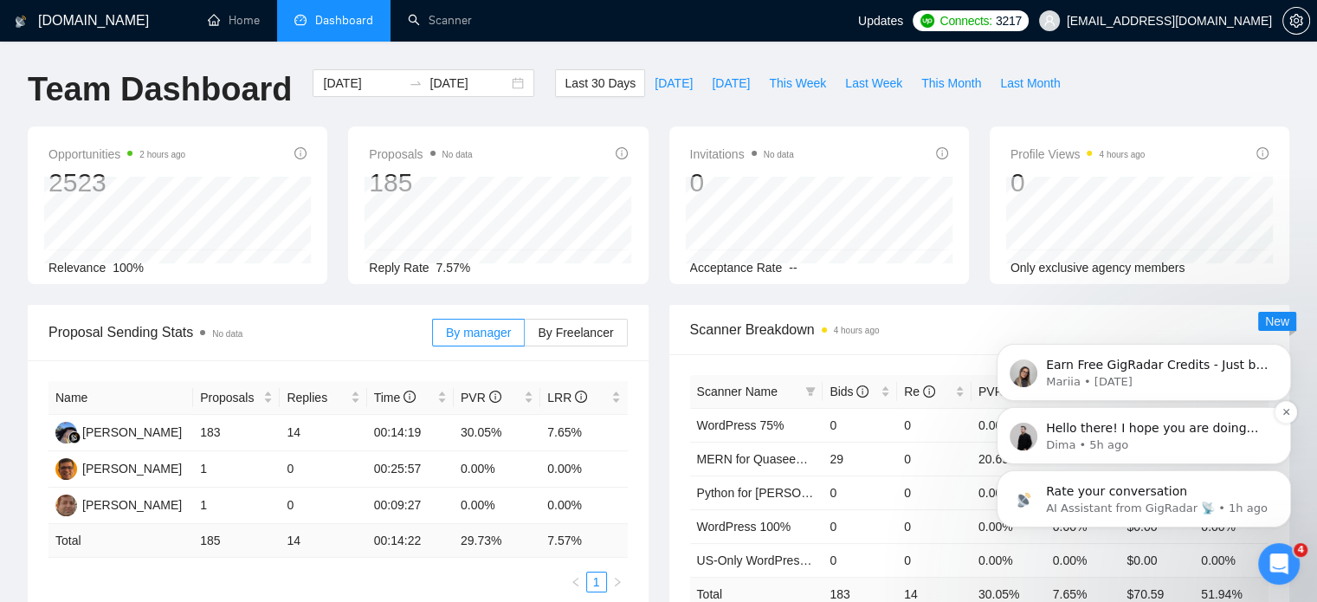
click at [1181, 442] on p "Dima • 5h ago" at bounding box center [1157, 445] width 223 height 16
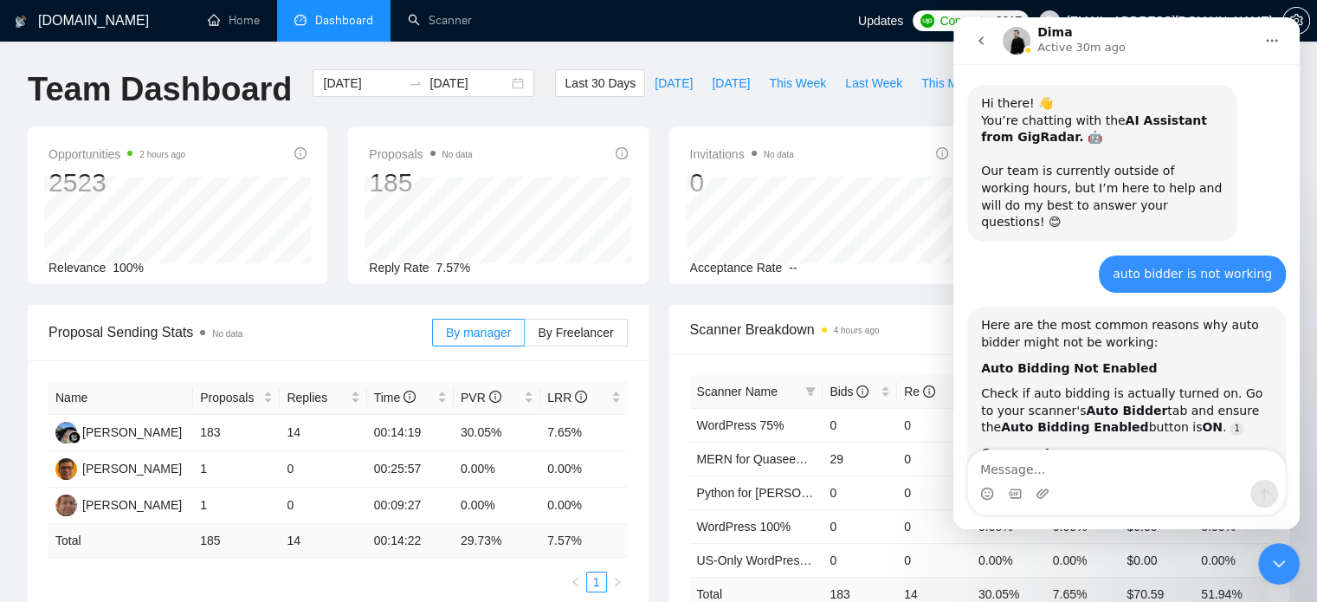
scroll to position [20, 0]
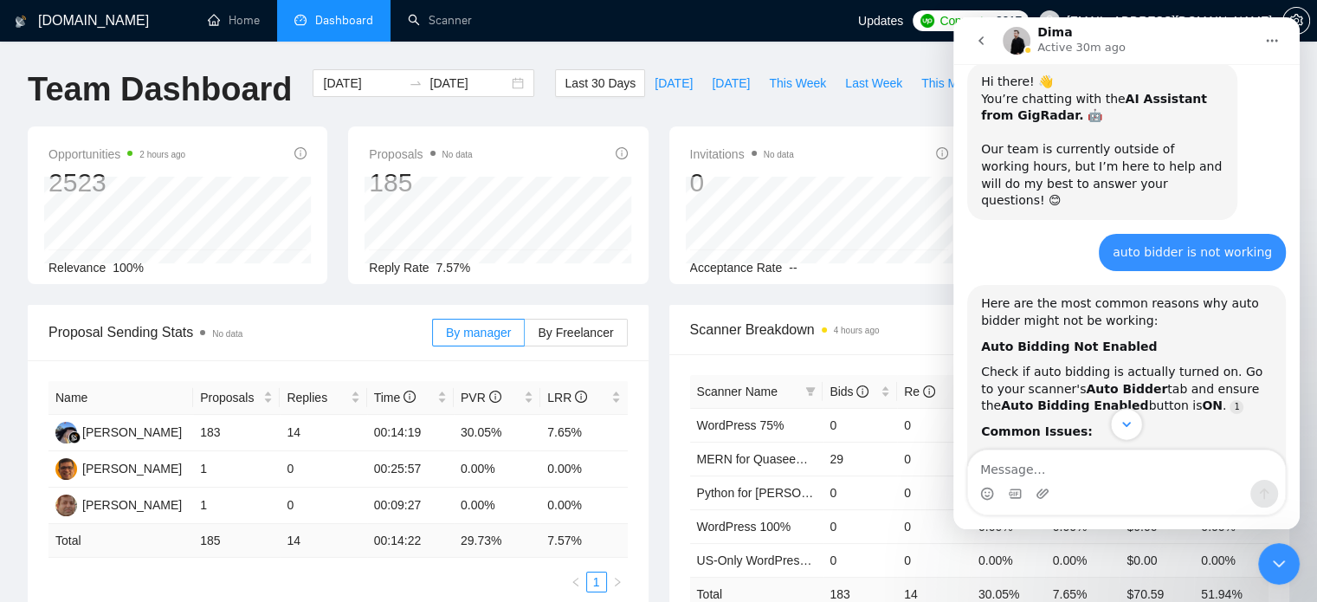
click at [1133, 424] on icon "Scroll to bottom" at bounding box center [1127, 424] width 16 height 16
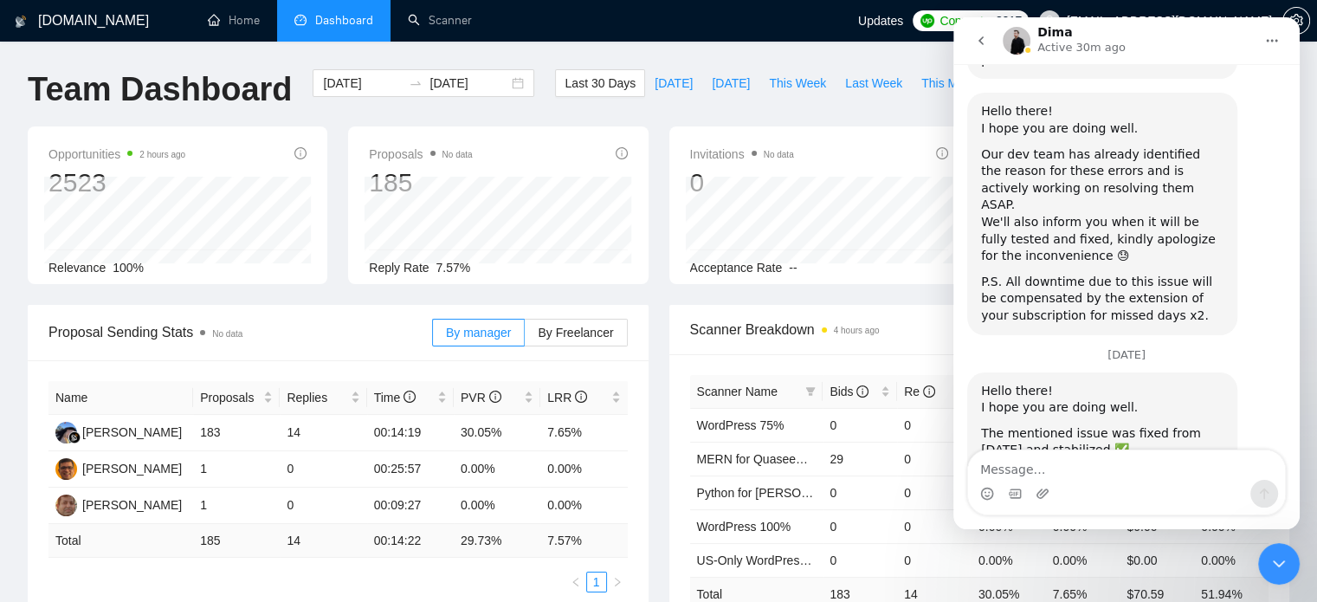
scroll to position [3702, 0]
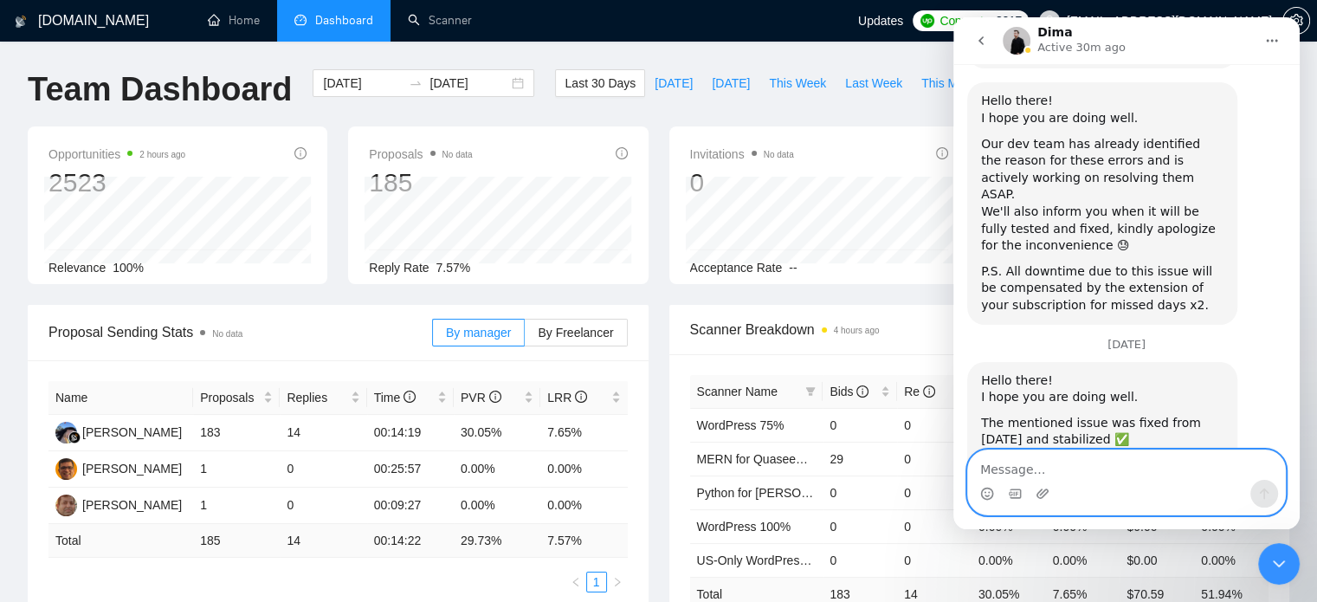
click at [1159, 479] on textarea "Message…" at bounding box center [1126, 464] width 317 height 29
type textarea "Great, Thanks"
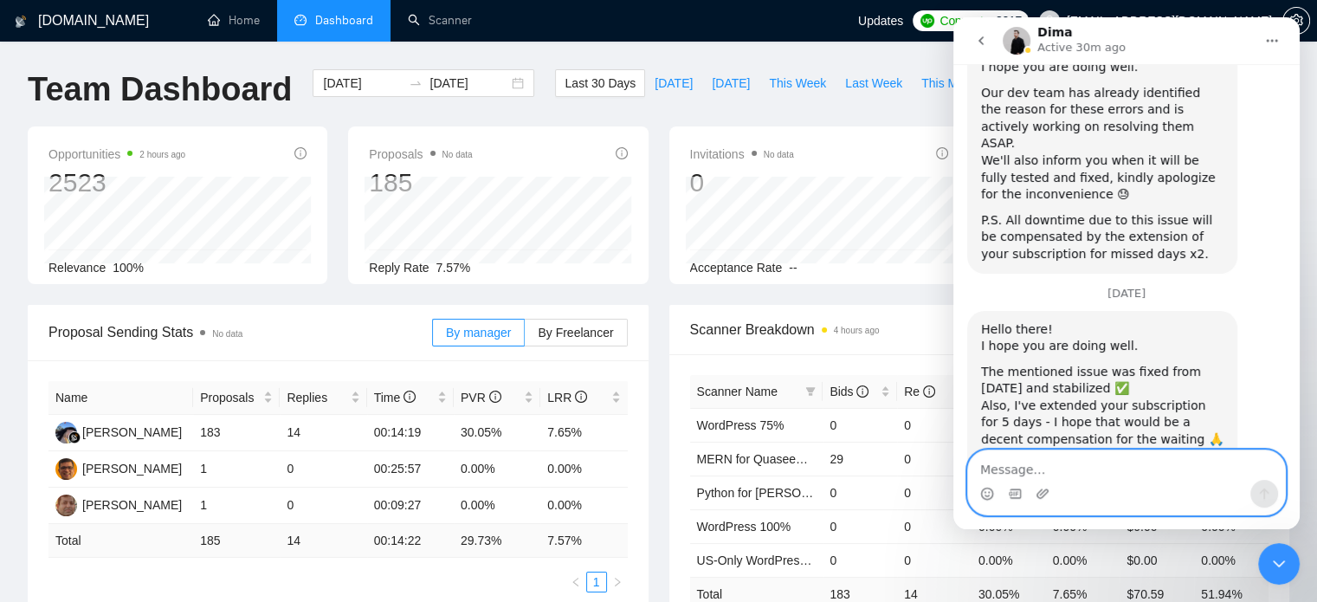
scroll to position [3754, 0]
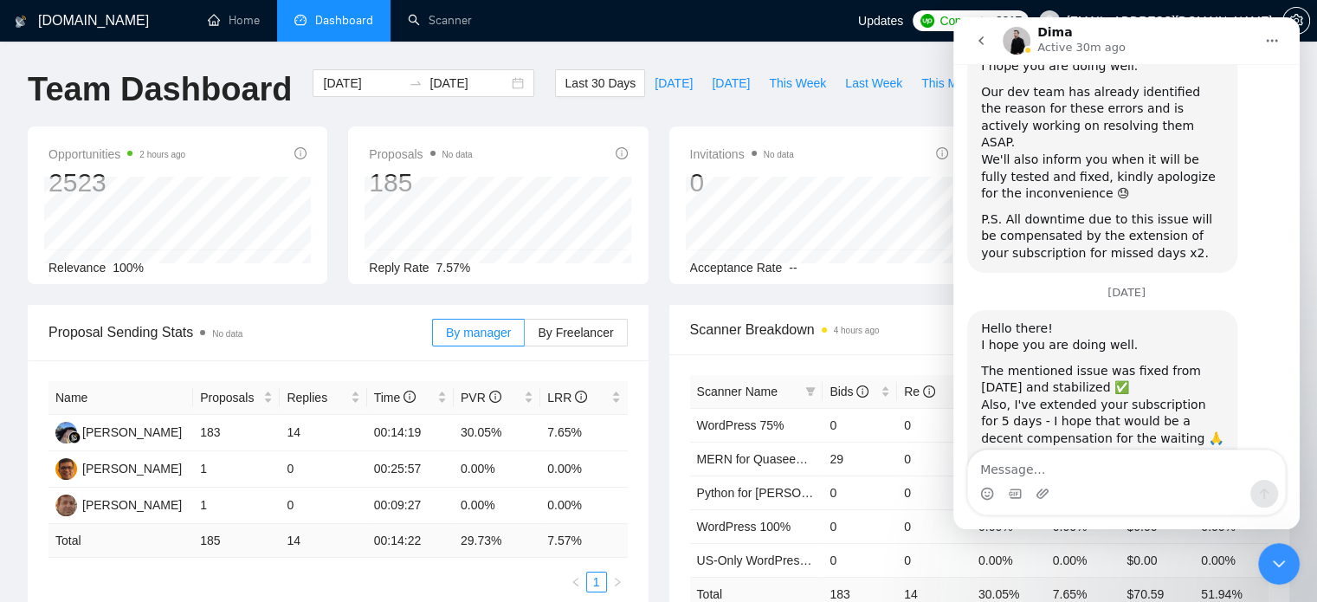
click at [1270, 570] on icon "Close Intercom Messenger" at bounding box center [1278, 563] width 21 height 21
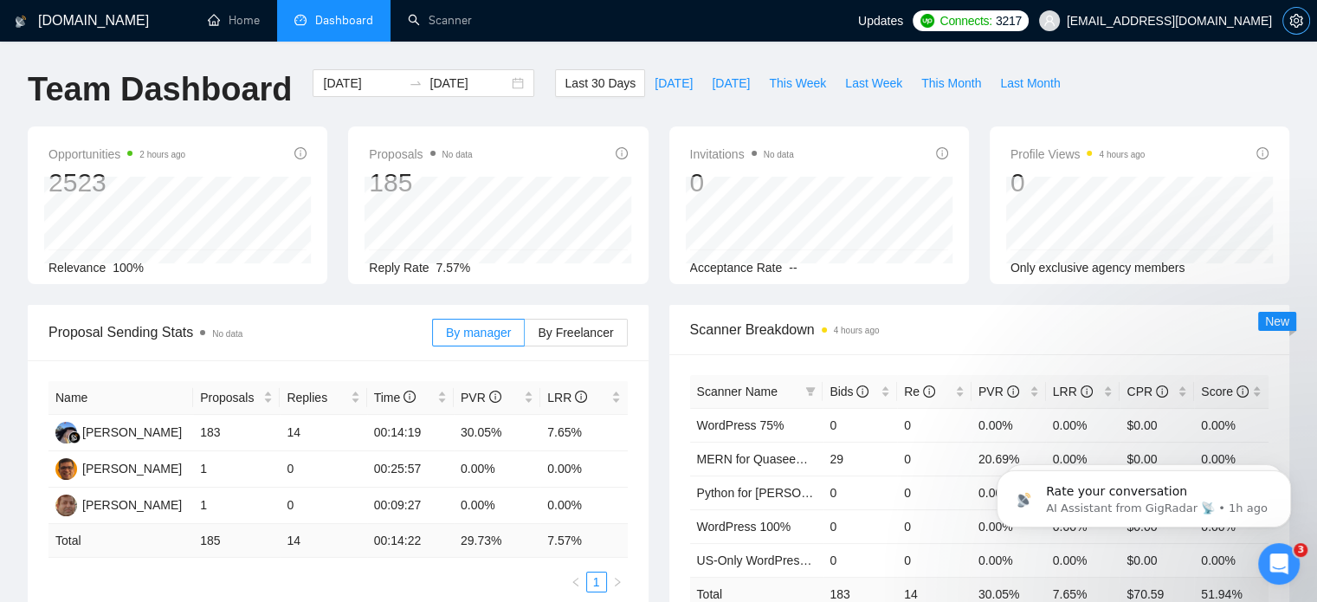
click at [1301, 23] on icon "setting" at bounding box center [1295, 21] width 13 height 14
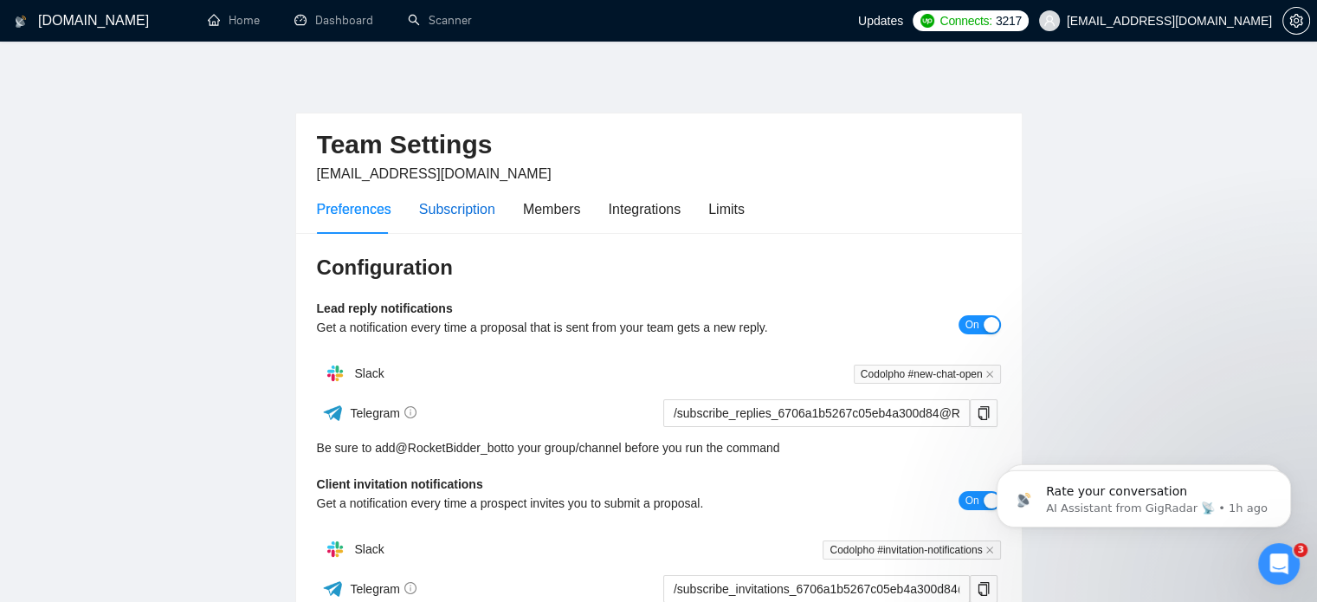
click at [468, 213] on div "Subscription" at bounding box center [457, 209] width 76 height 22
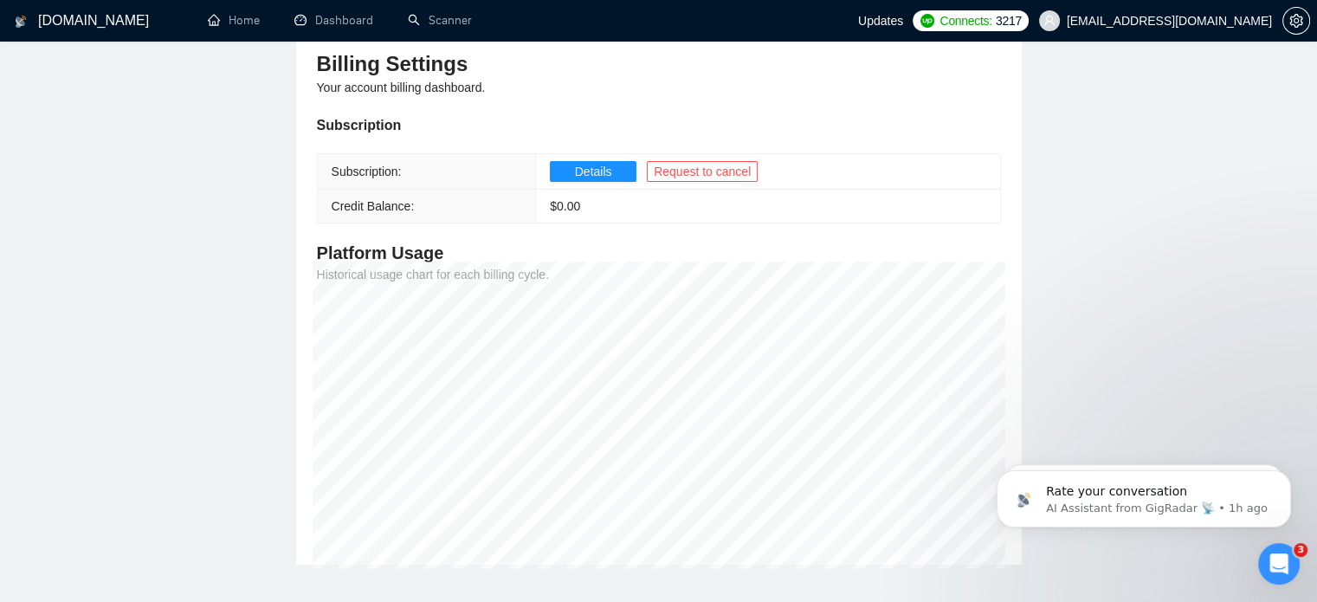
scroll to position [173, 0]
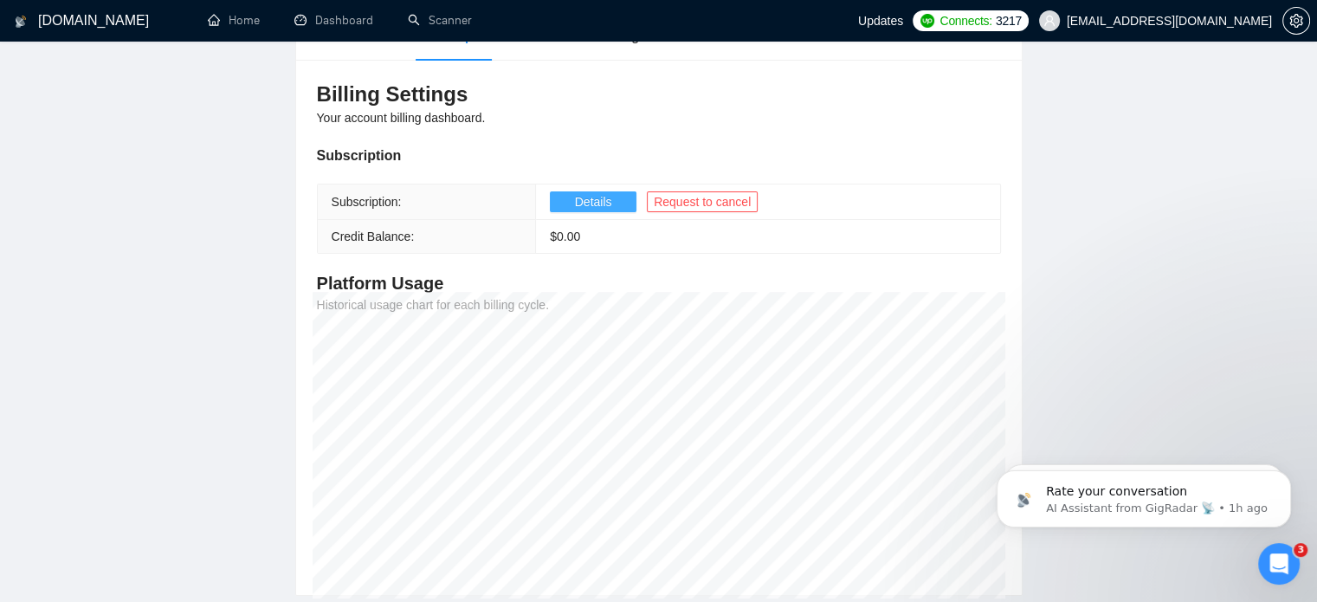
click at [589, 196] on span "Details" at bounding box center [593, 201] width 37 height 19
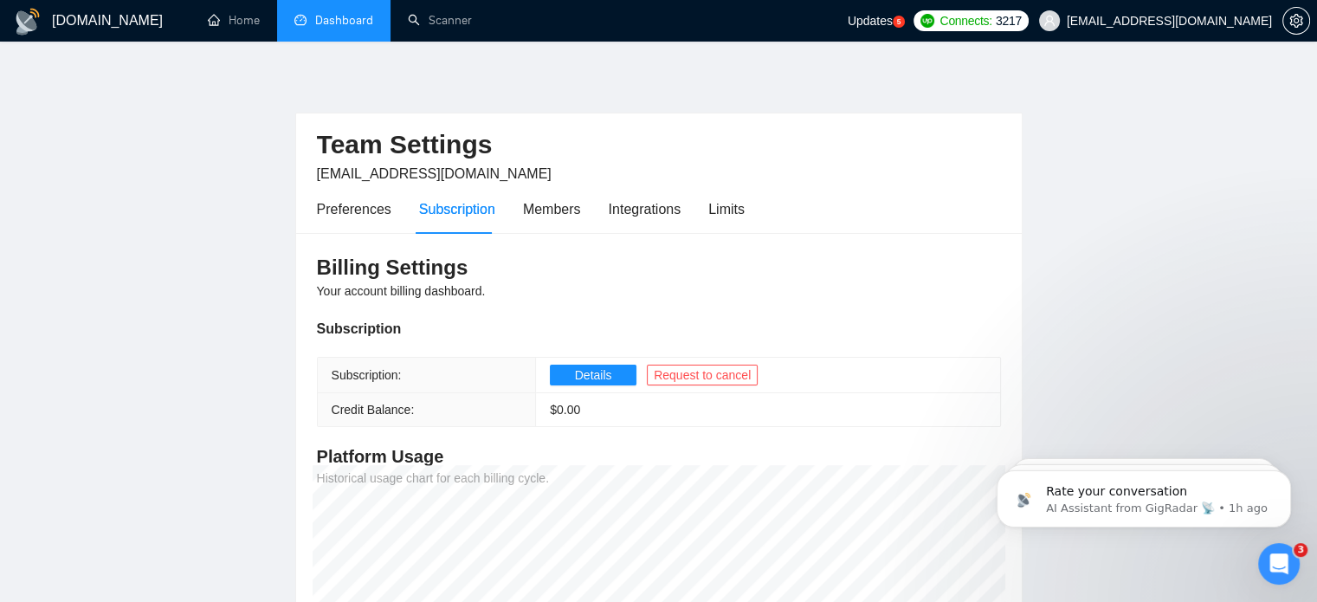
click at [345, 18] on link "Dashboard" at bounding box center [333, 20] width 79 height 15
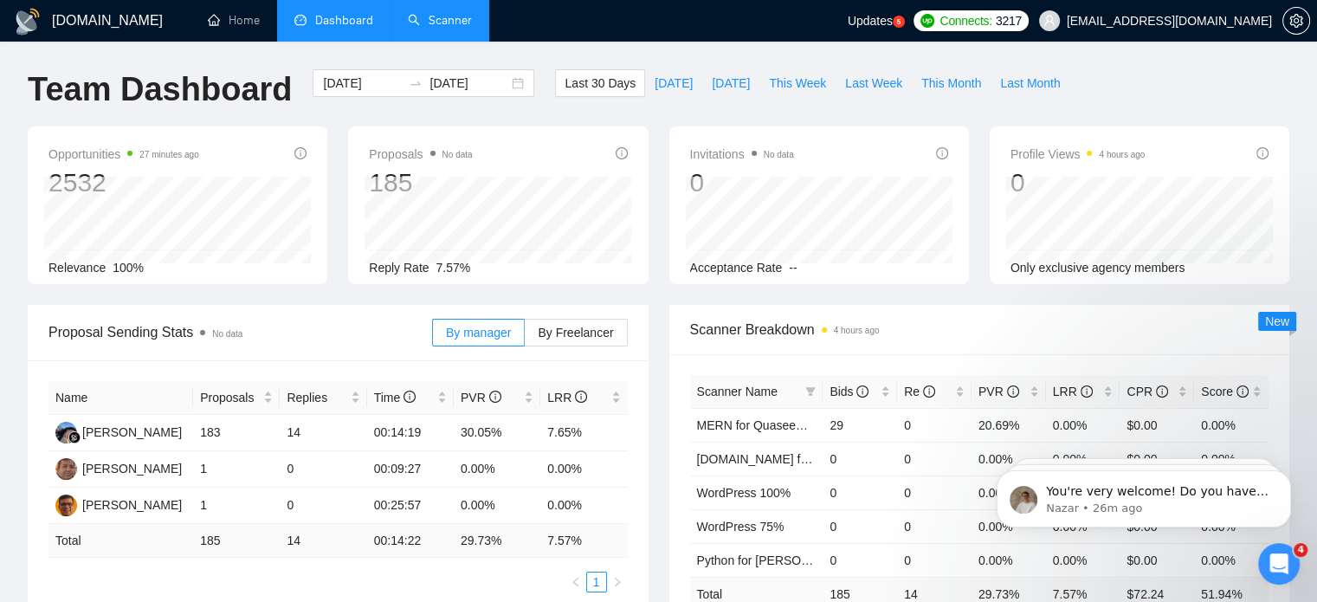
click at [438, 19] on link "Scanner" at bounding box center [440, 20] width 64 height 15
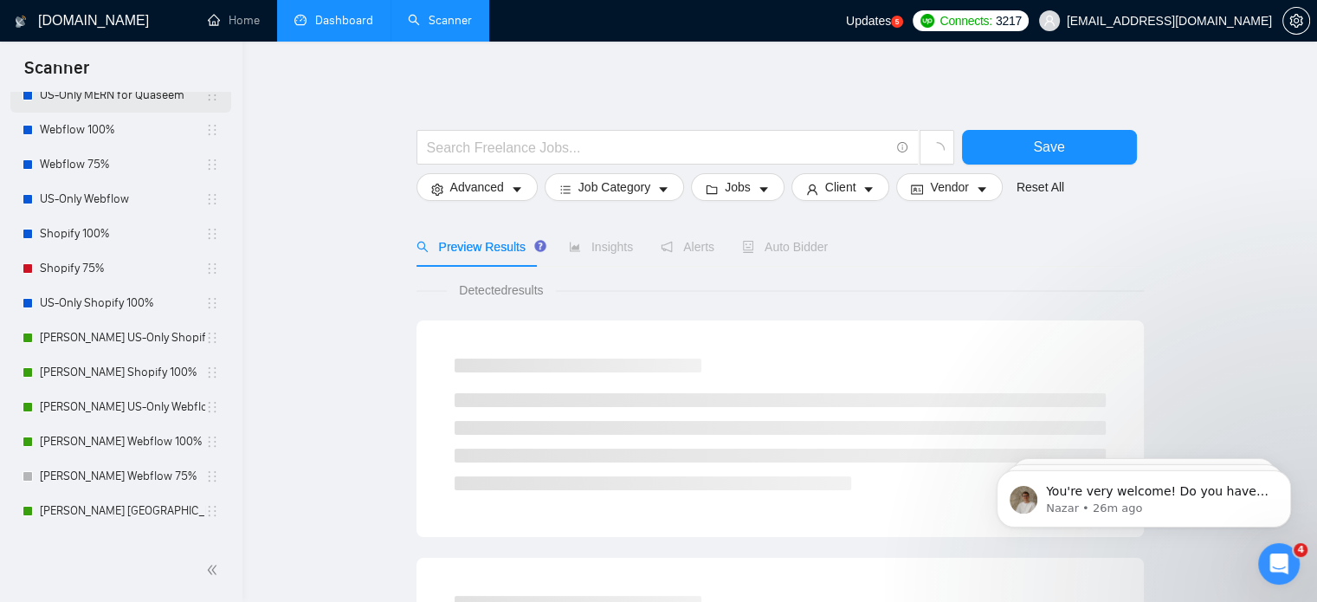
scroll to position [346, 0]
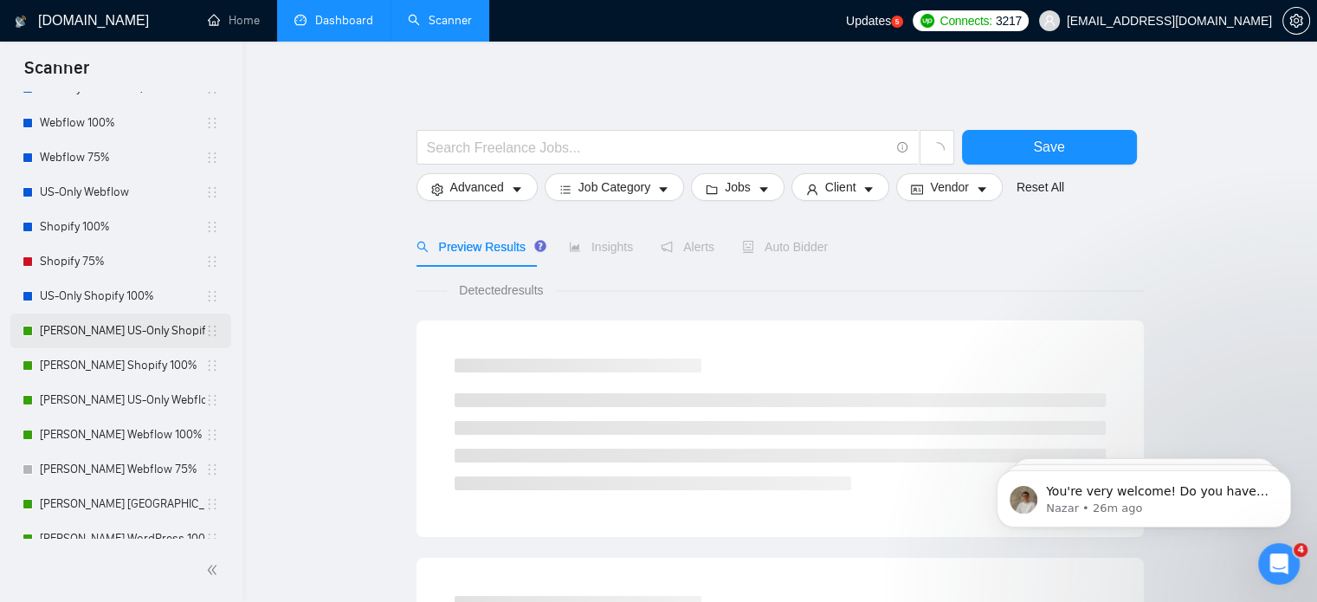
click at [149, 345] on link "[PERSON_NAME] US-Only Shopify 100%" at bounding box center [122, 330] width 165 height 35
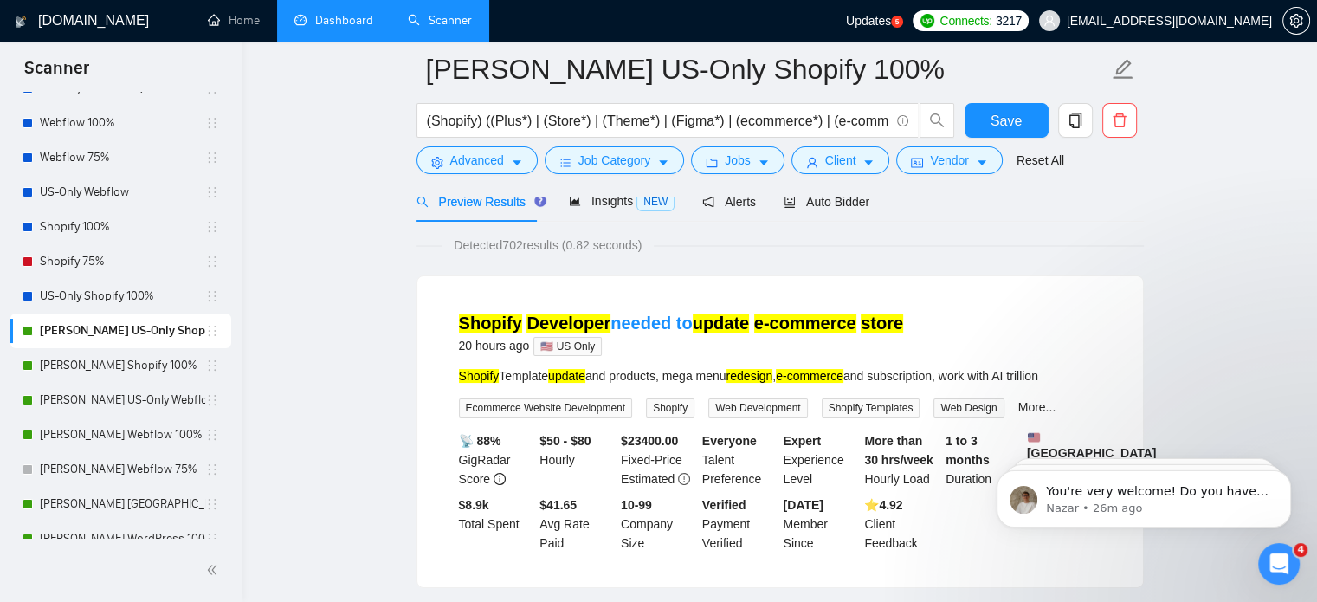
scroll to position [173, 0]
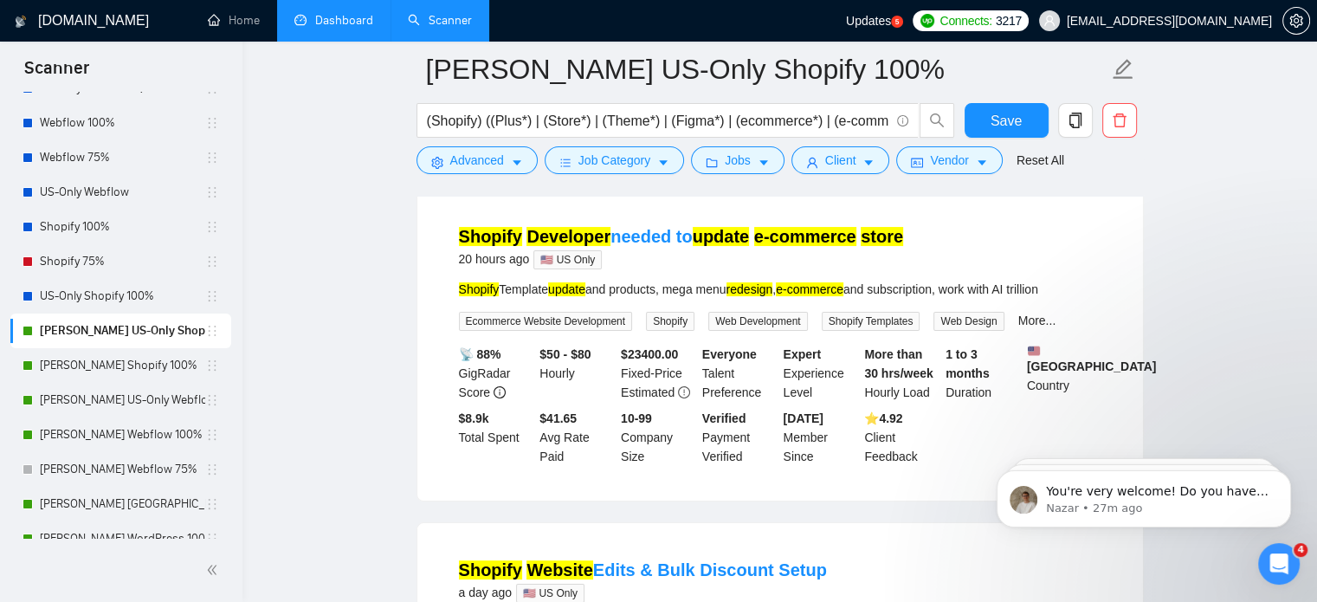
drag, startPoint x: 125, startPoint y: 435, endPoint x: 491, endPoint y: 401, distance: 367.8
click at [125, 435] on link "[PERSON_NAME] Webflow 100%" at bounding box center [122, 434] width 165 height 35
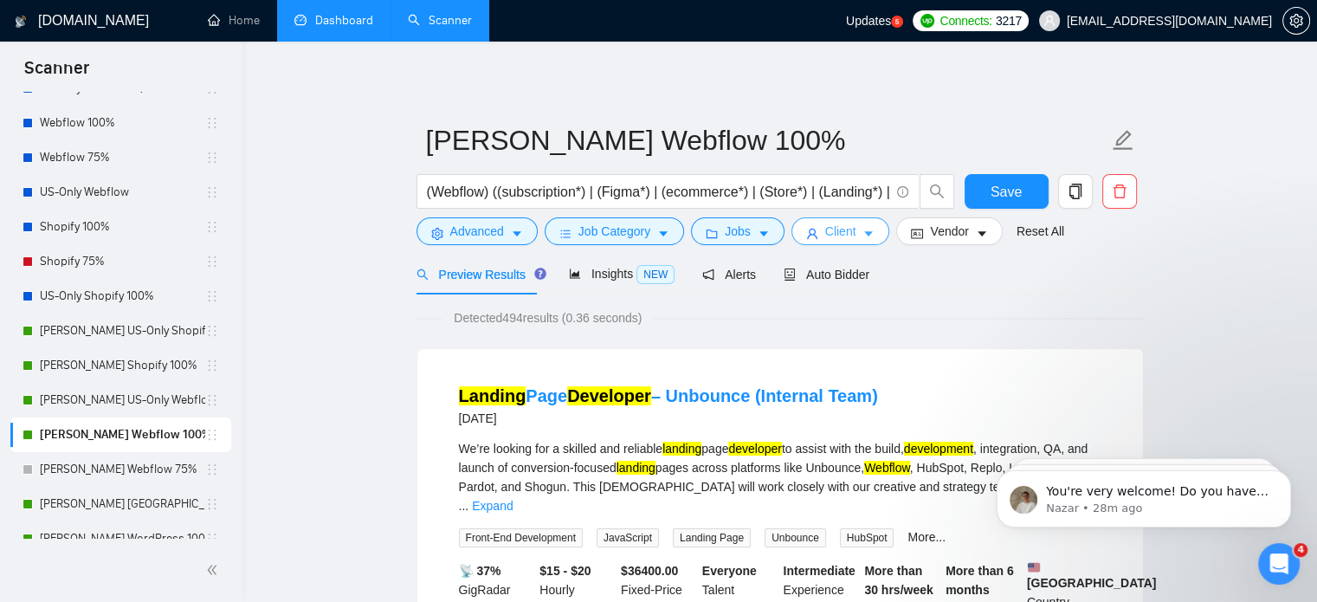
click at [832, 236] on span "Client" at bounding box center [840, 231] width 31 height 19
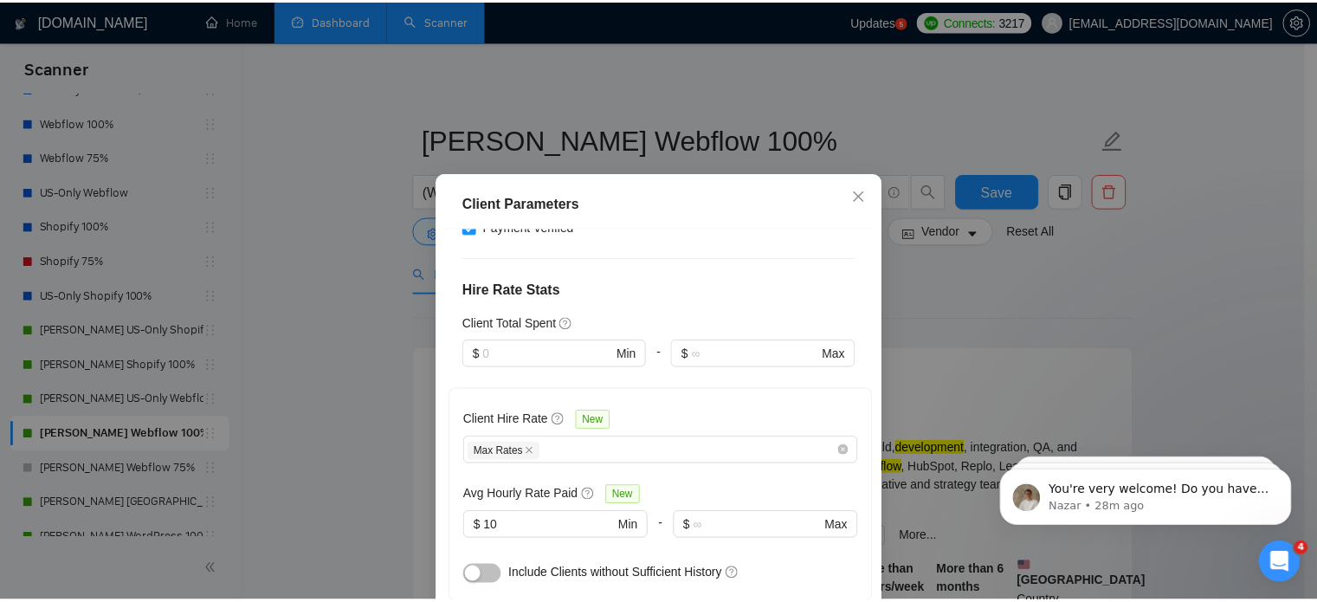
scroll to position [433, 0]
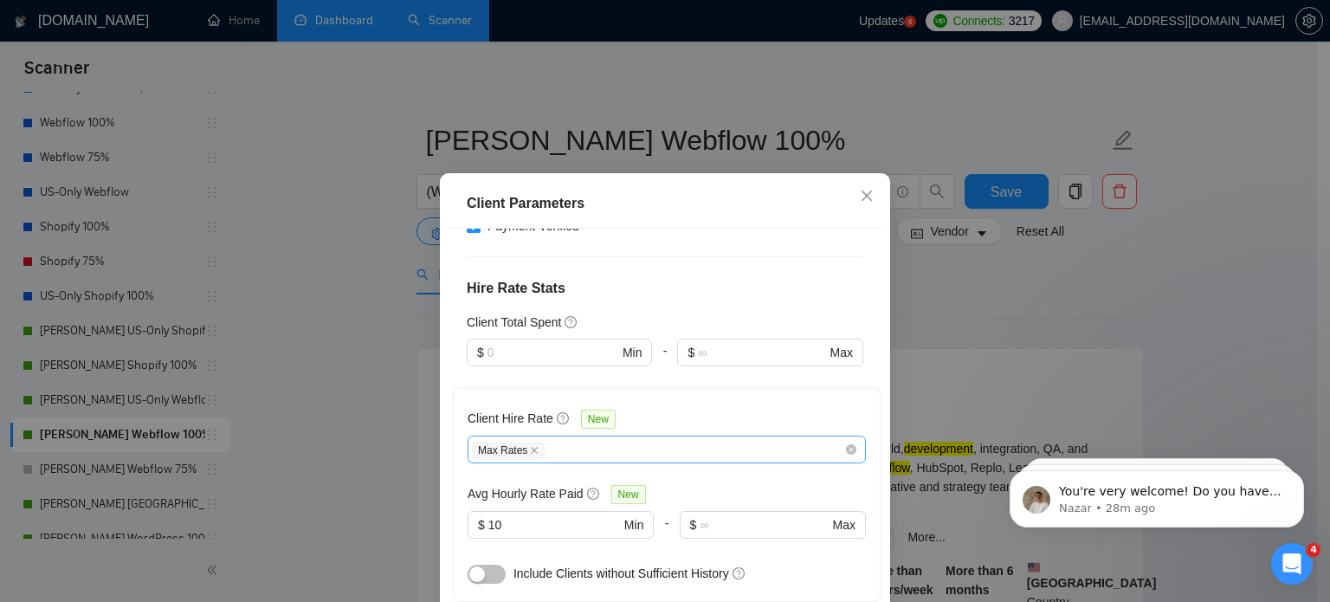
click at [669, 439] on div "Max Rates" at bounding box center [658, 449] width 372 height 21
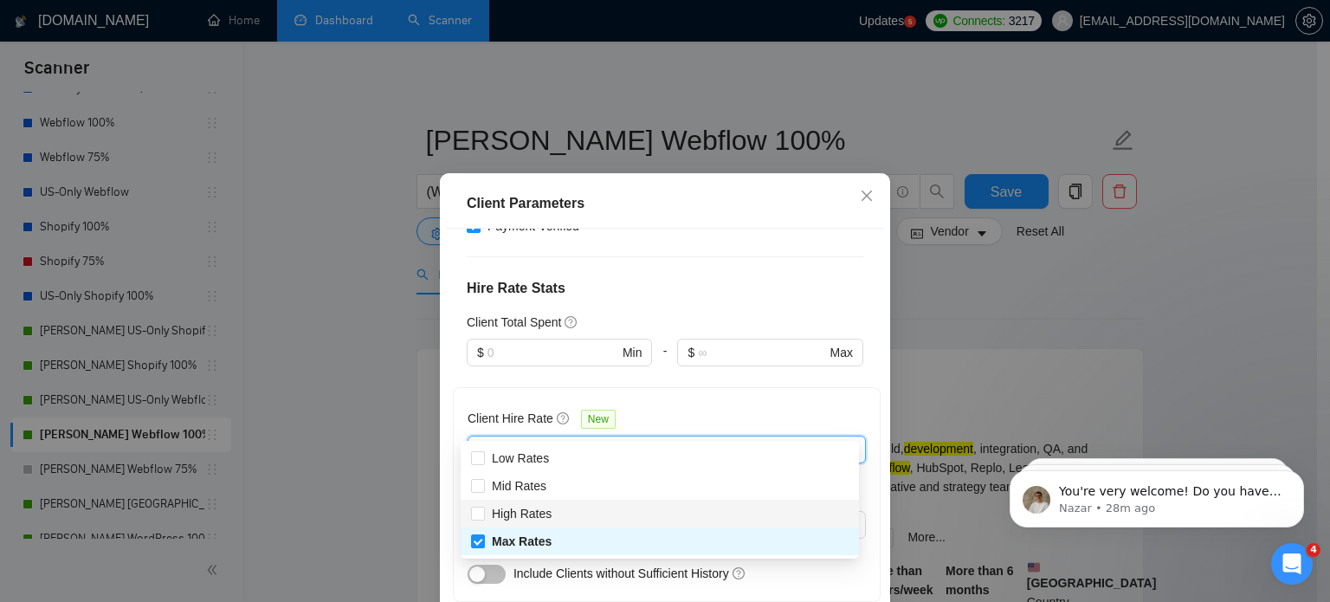
click at [624, 516] on div "High Rates" at bounding box center [659, 513] width 377 height 19
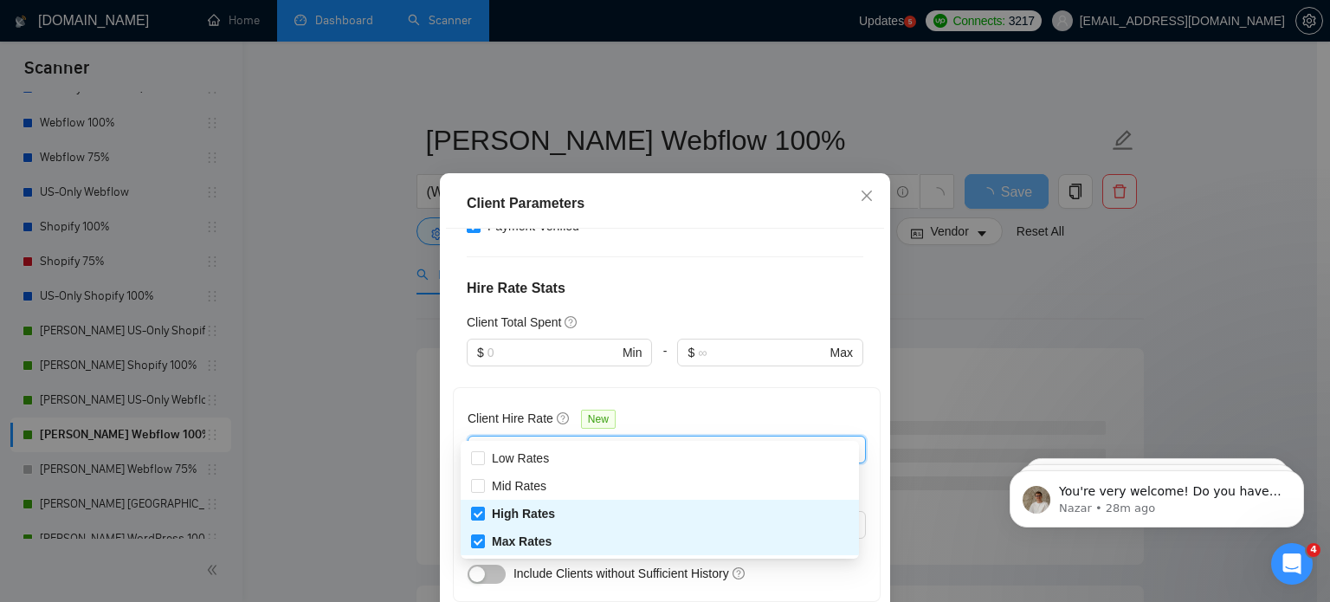
click at [590, 516] on div "High Rates" at bounding box center [659, 513] width 377 height 19
checkbox input "false"
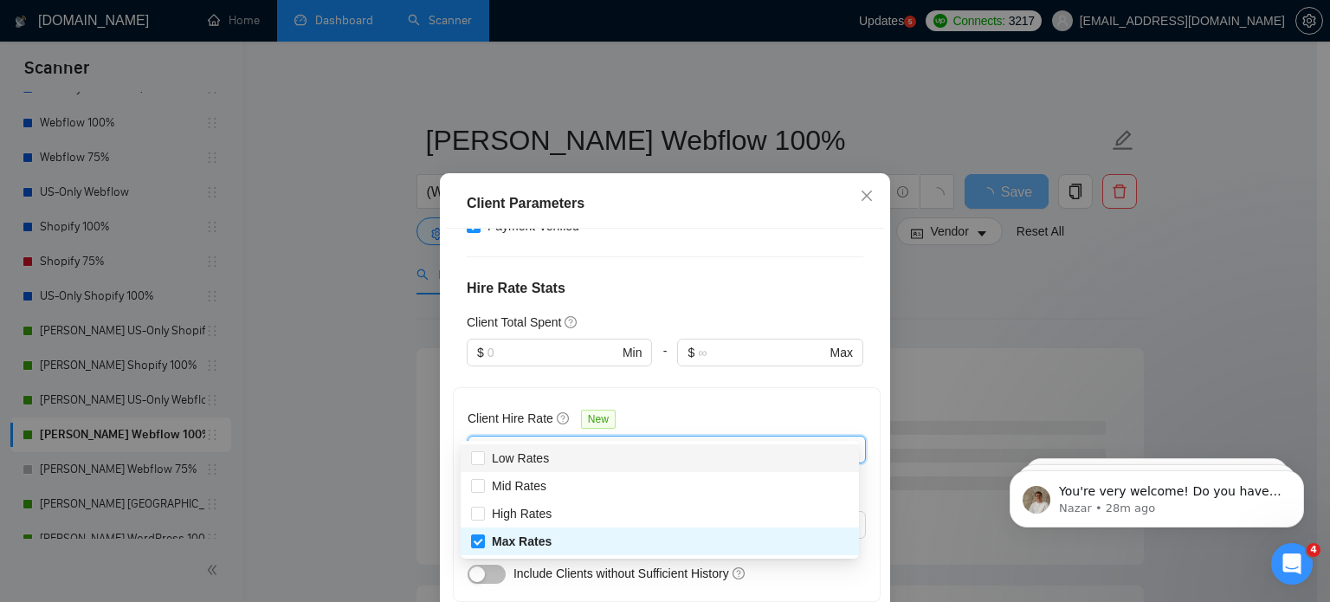
click at [935, 319] on div "Client Parameters Client Location Include Client Countries Select Exclude Clien…" at bounding box center [665, 301] width 1330 height 602
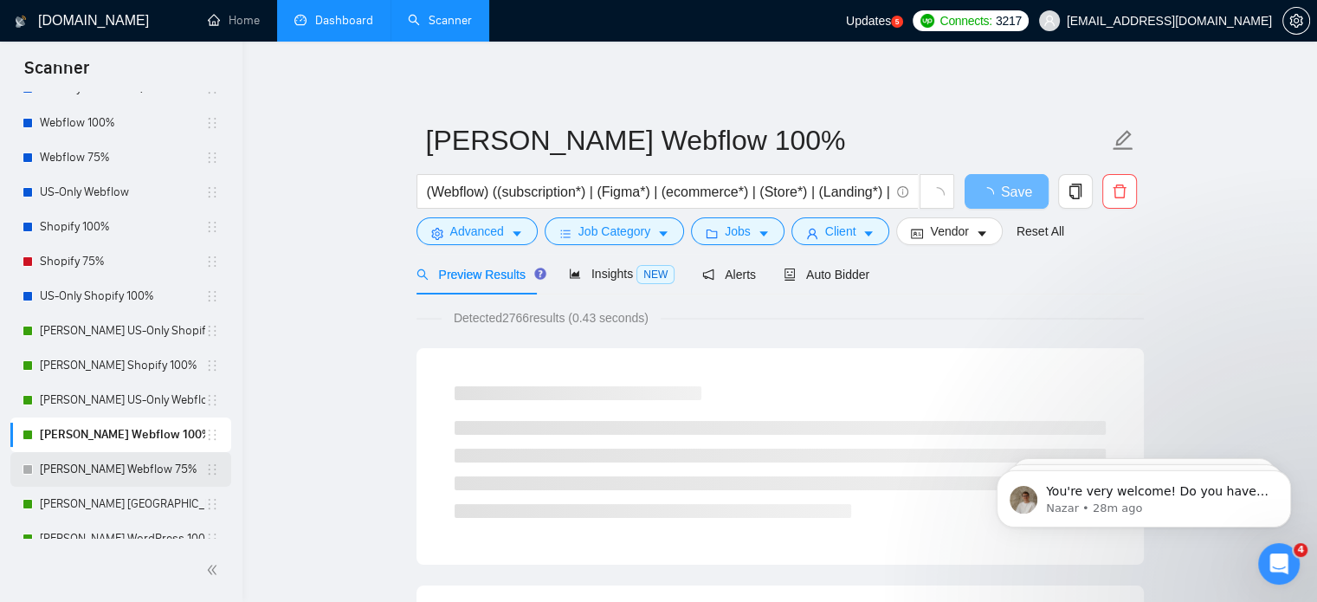
click at [145, 467] on link "[PERSON_NAME] Webflow 75%" at bounding box center [122, 469] width 165 height 35
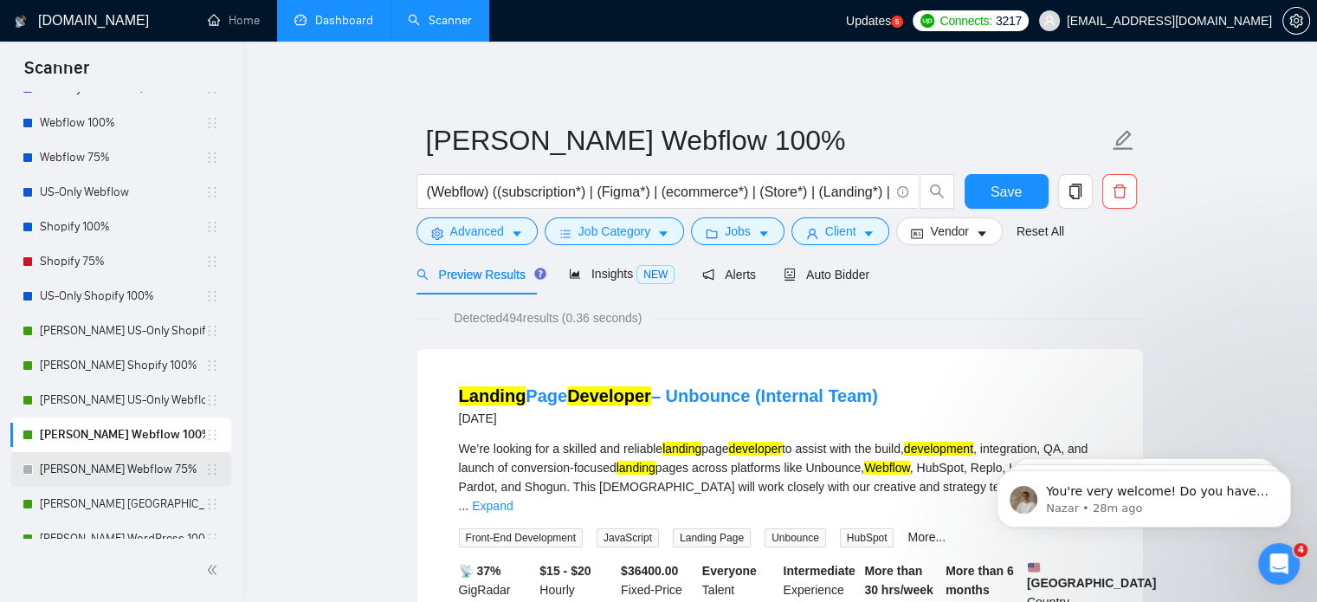
click at [118, 471] on link "[PERSON_NAME] Webflow 75%" at bounding box center [122, 469] width 165 height 35
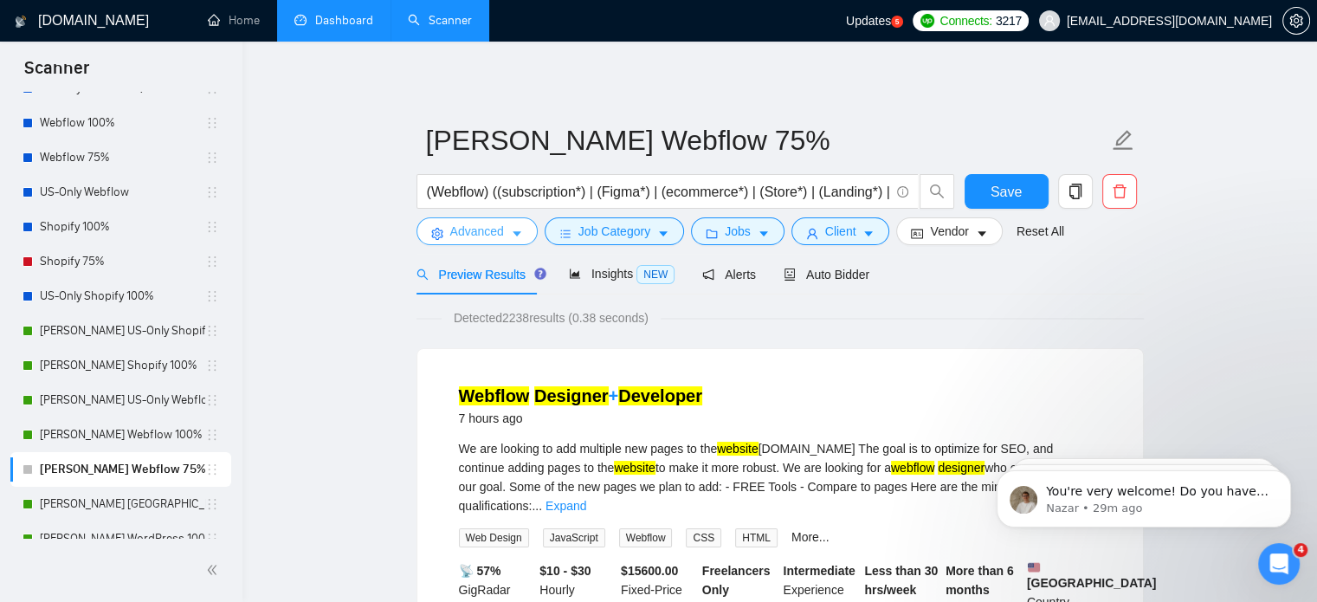
click at [506, 235] on button "Advanced" at bounding box center [476, 231] width 121 height 28
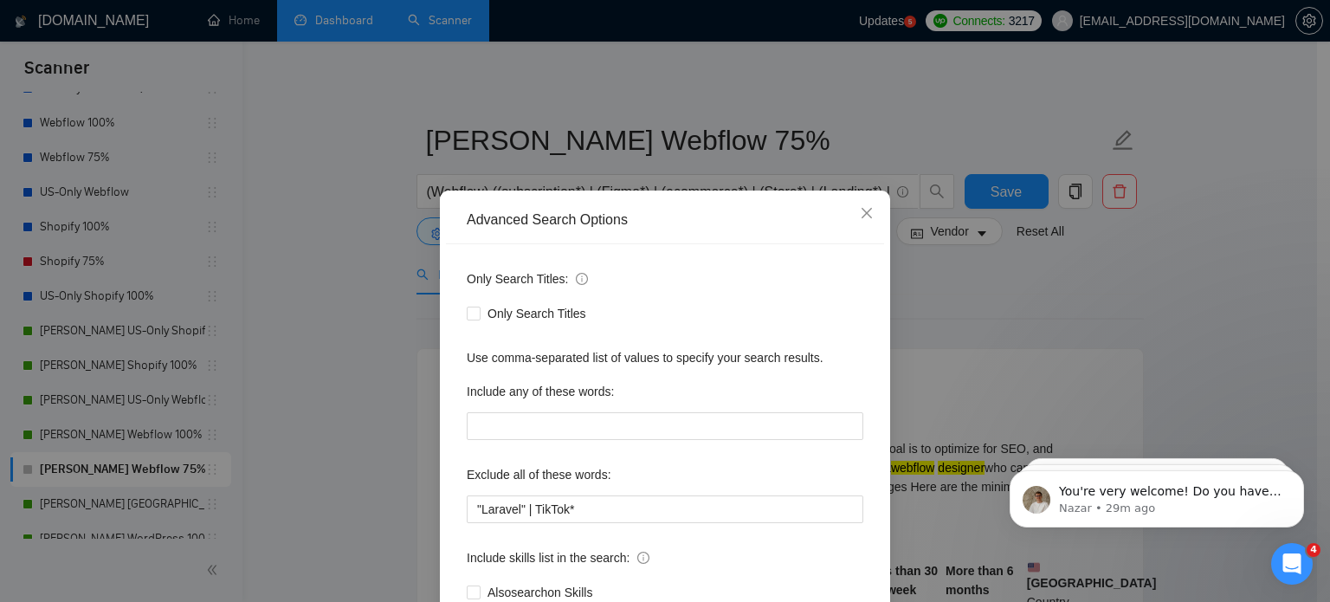
click at [323, 351] on div "Advanced Search Options Only Search Titles: Only Search Titles Use comma-separa…" at bounding box center [665, 301] width 1330 height 602
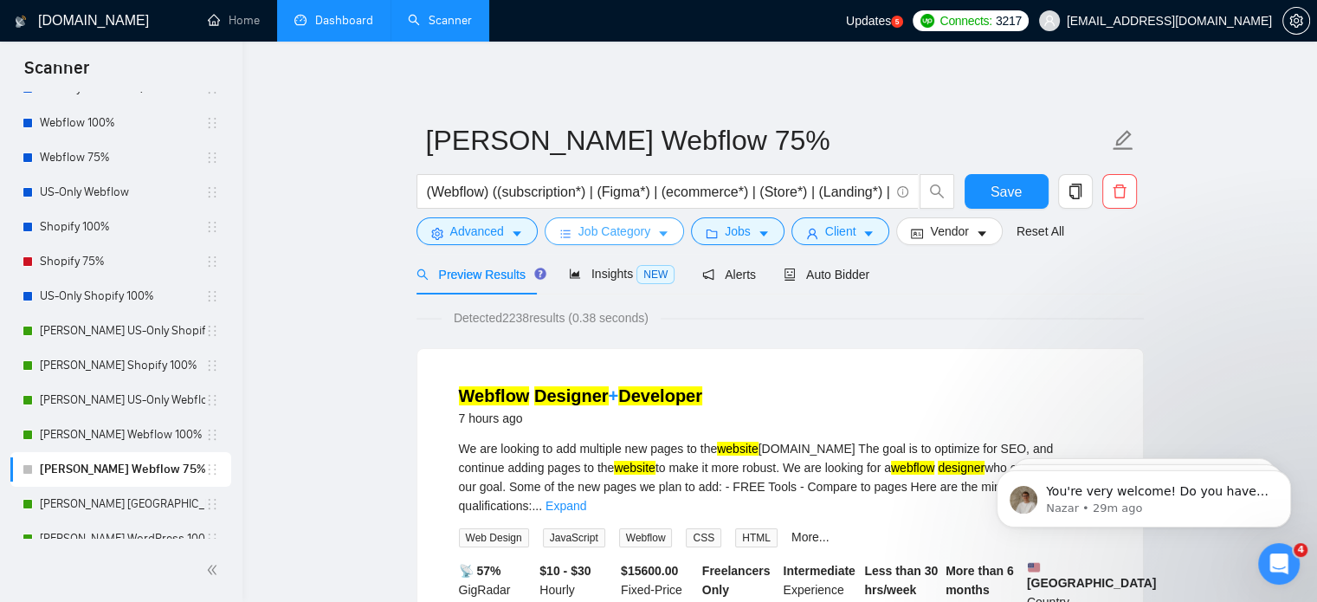
click at [604, 235] on span "Job Category" at bounding box center [614, 231] width 72 height 19
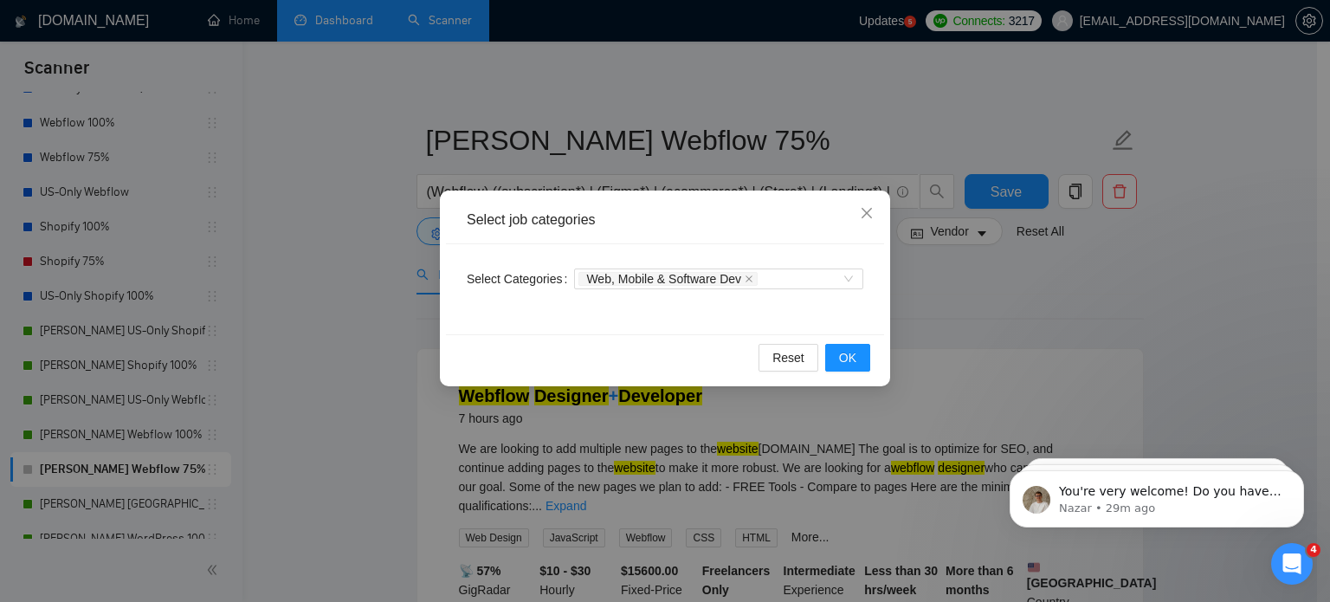
click at [354, 297] on div "Select job categories Select Categories Web, Mobile & Software Dev Reset OK" at bounding box center [665, 301] width 1330 height 602
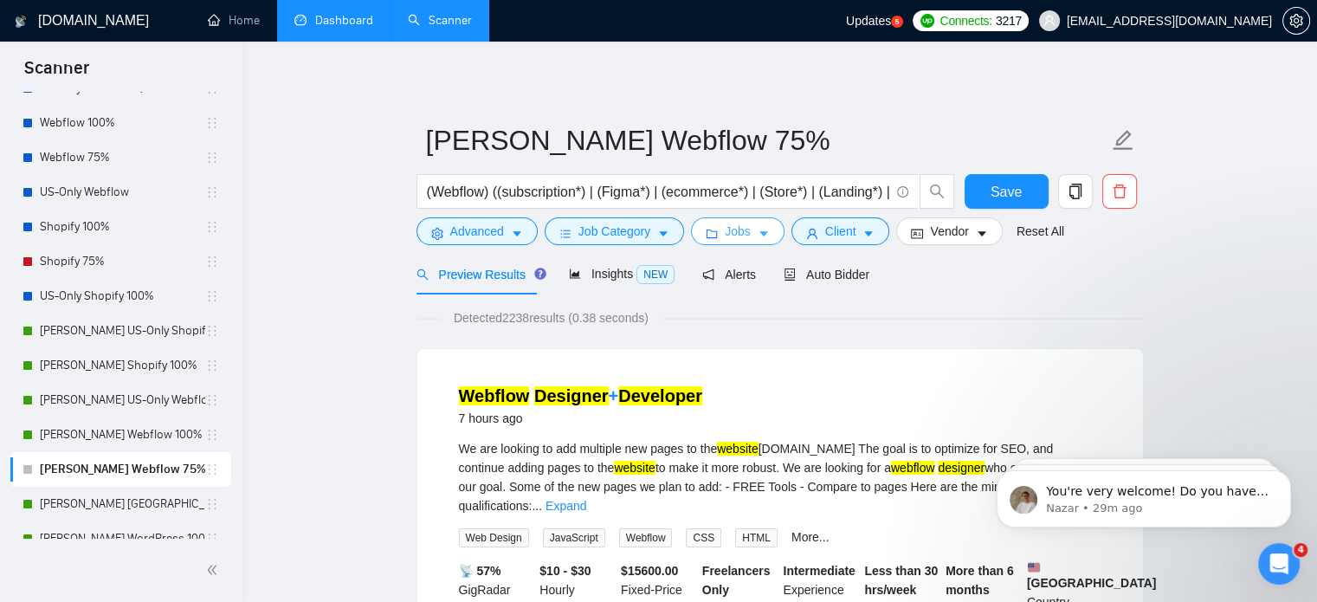
click at [732, 225] on span "Jobs" at bounding box center [738, 231] width 26 height 19
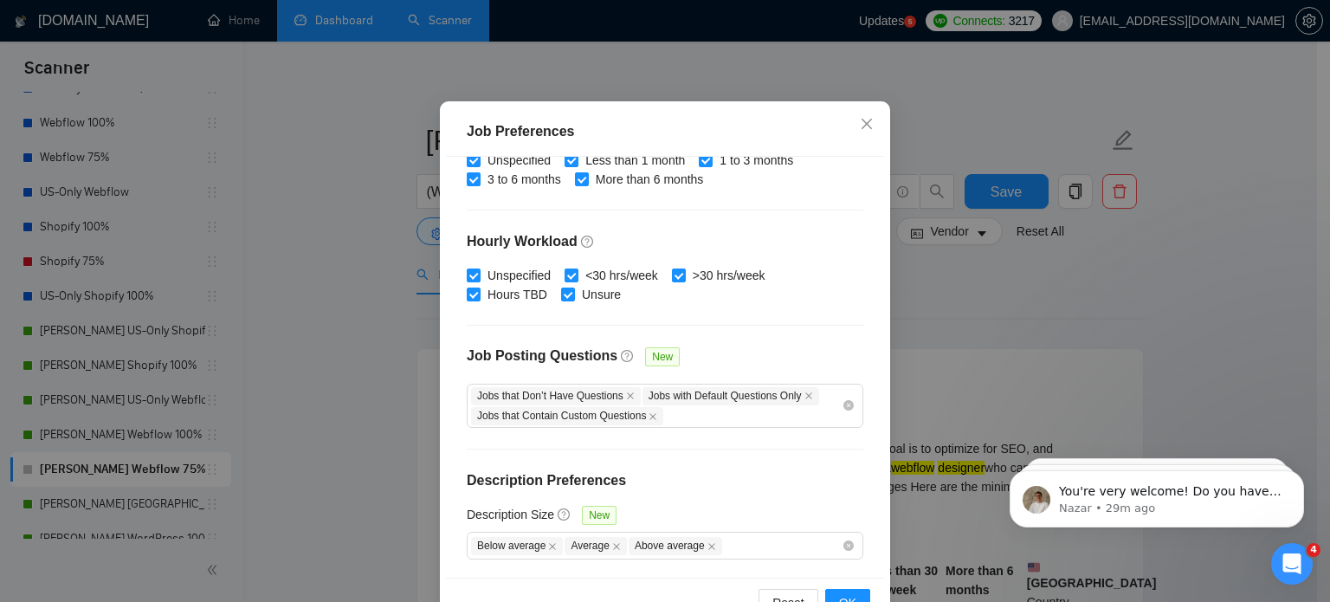
scroll to position [124, 0]
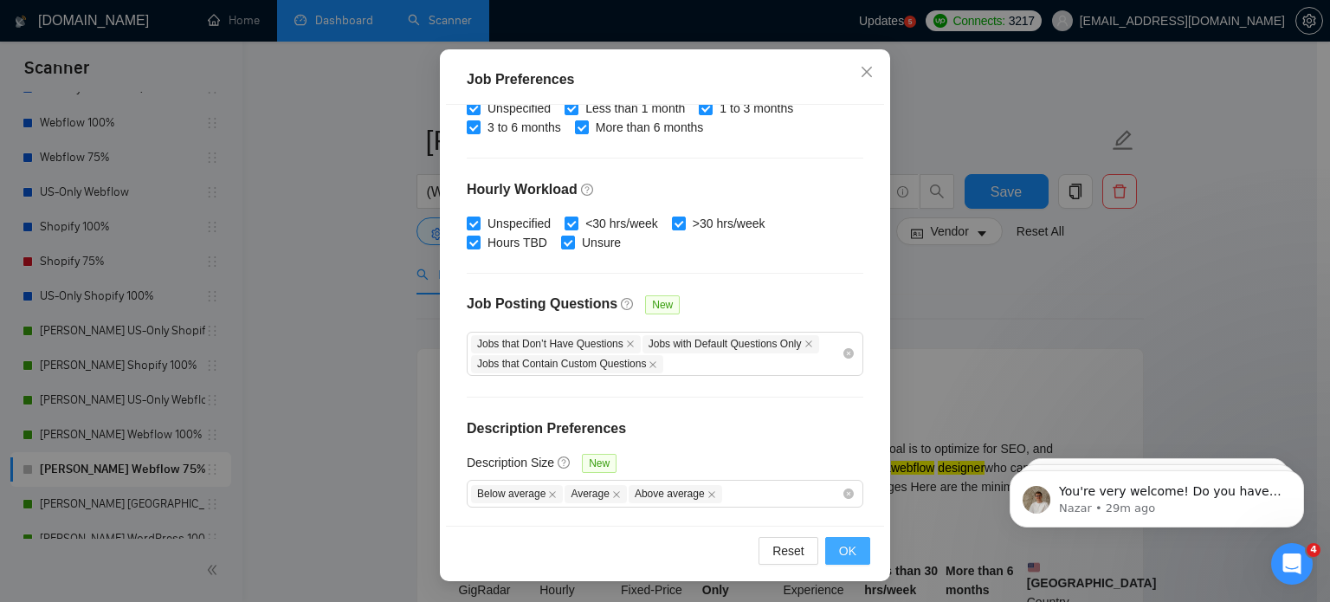
click at [845, 551] on span "OK" at bounding box center [847, 550] width 17 height 19
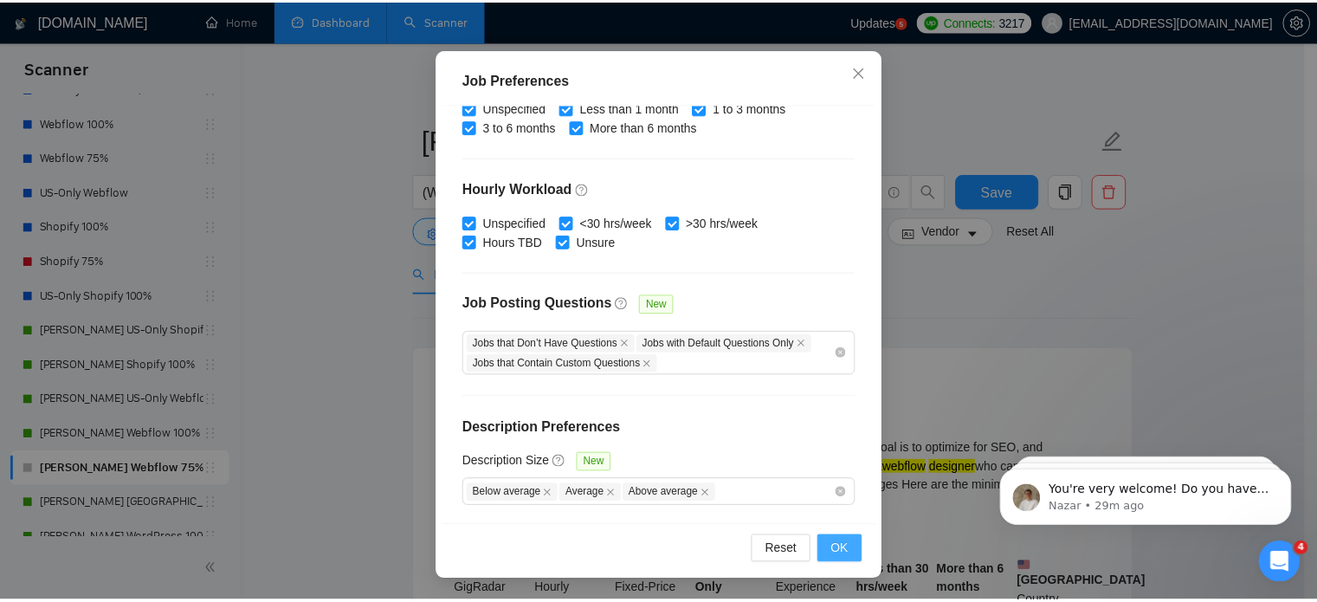
scroll to position [55, 0]
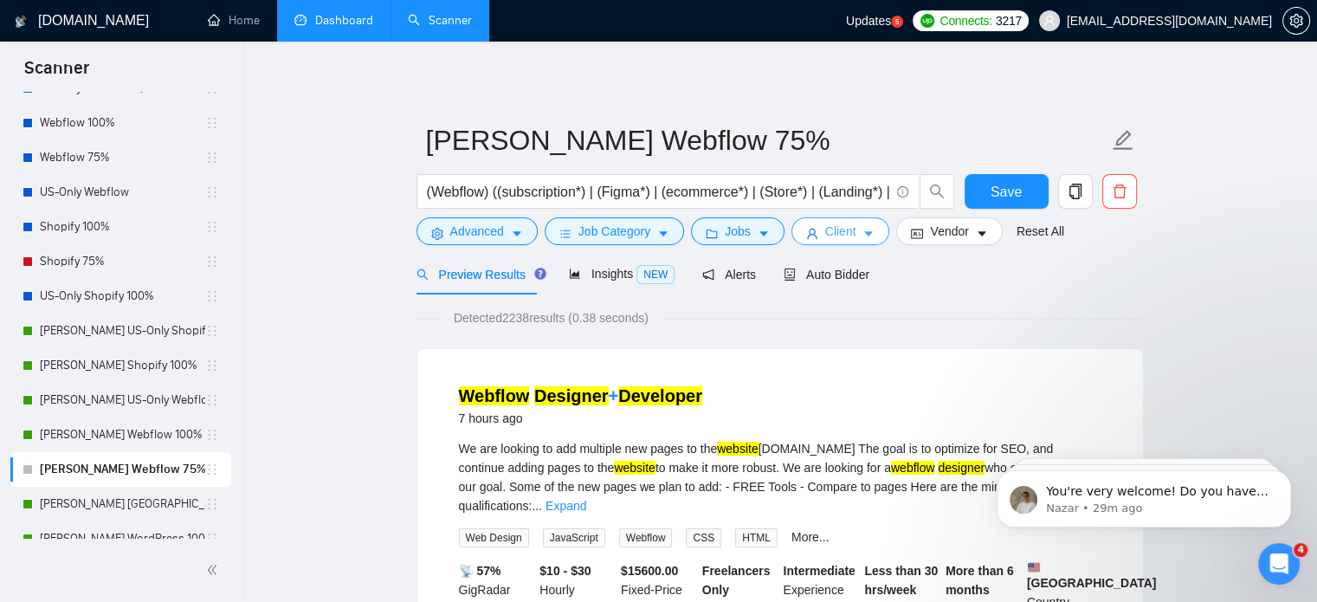
click at [852, 233] on button "Client" at bounding box center [840, 231] width 99 height 28
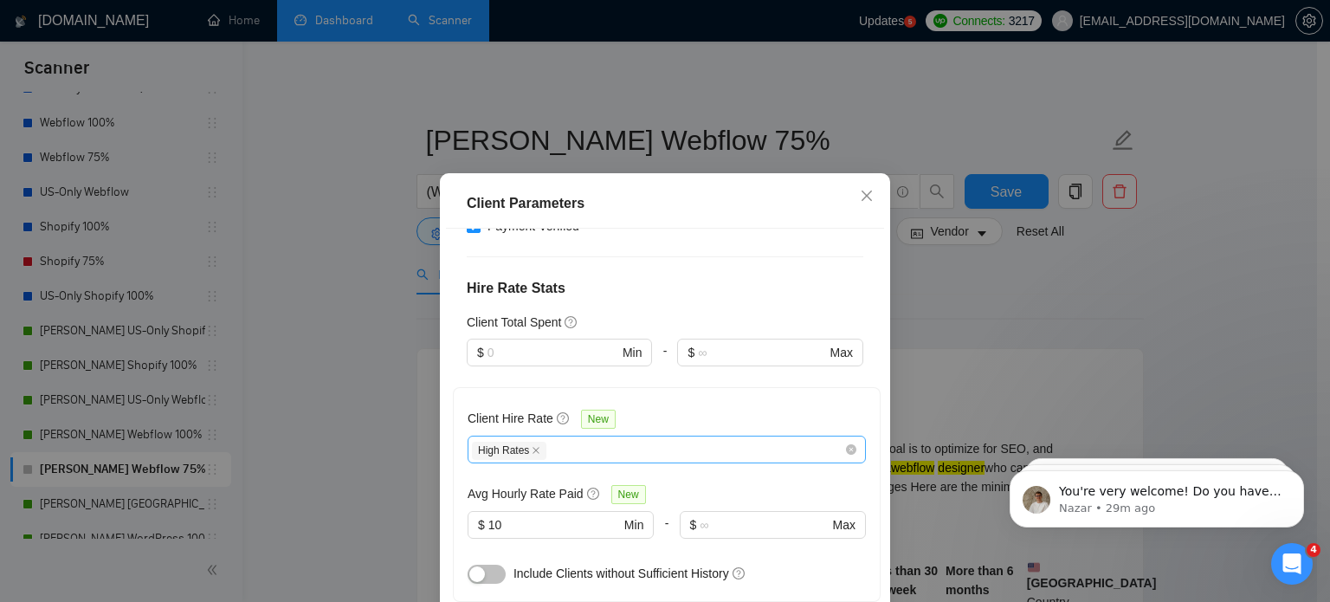
click at [626, 439] on div "High Rates" at bounding box center [658, 449] width 372 height 21
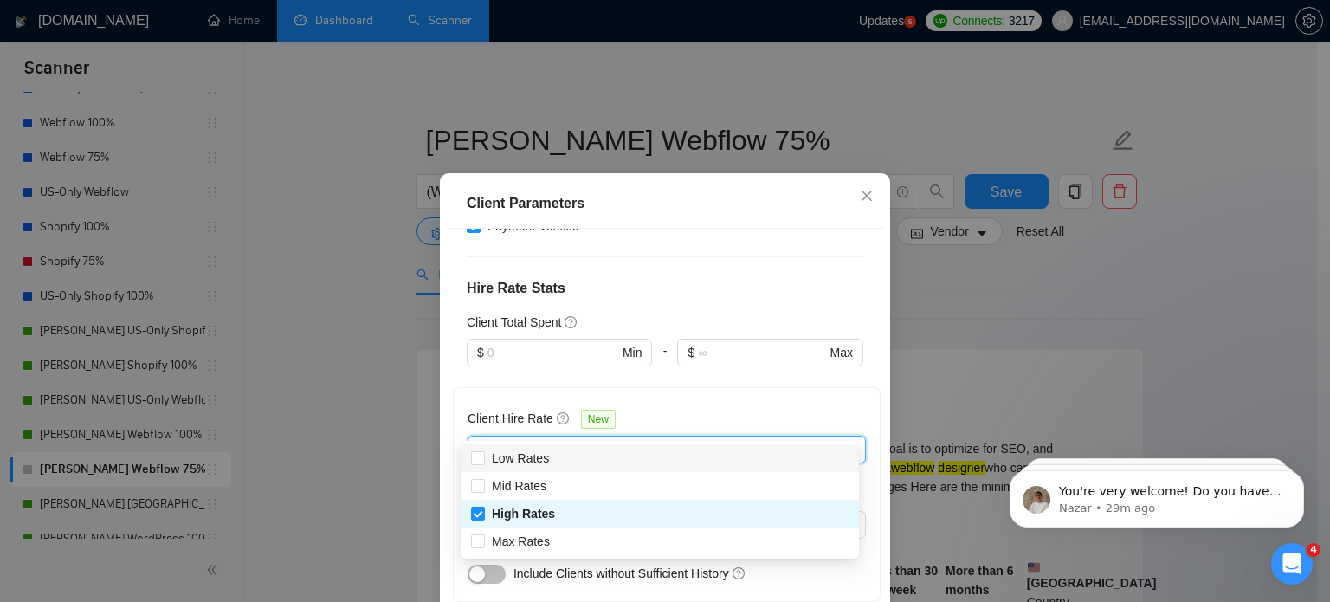
click at [668, 387] on div "Client Hire Rate New High Rates Avg Hourly Rate Paid New $ 10 Min - $ Max Inclu…" at bounding box center [667, 494] width 428 height 215
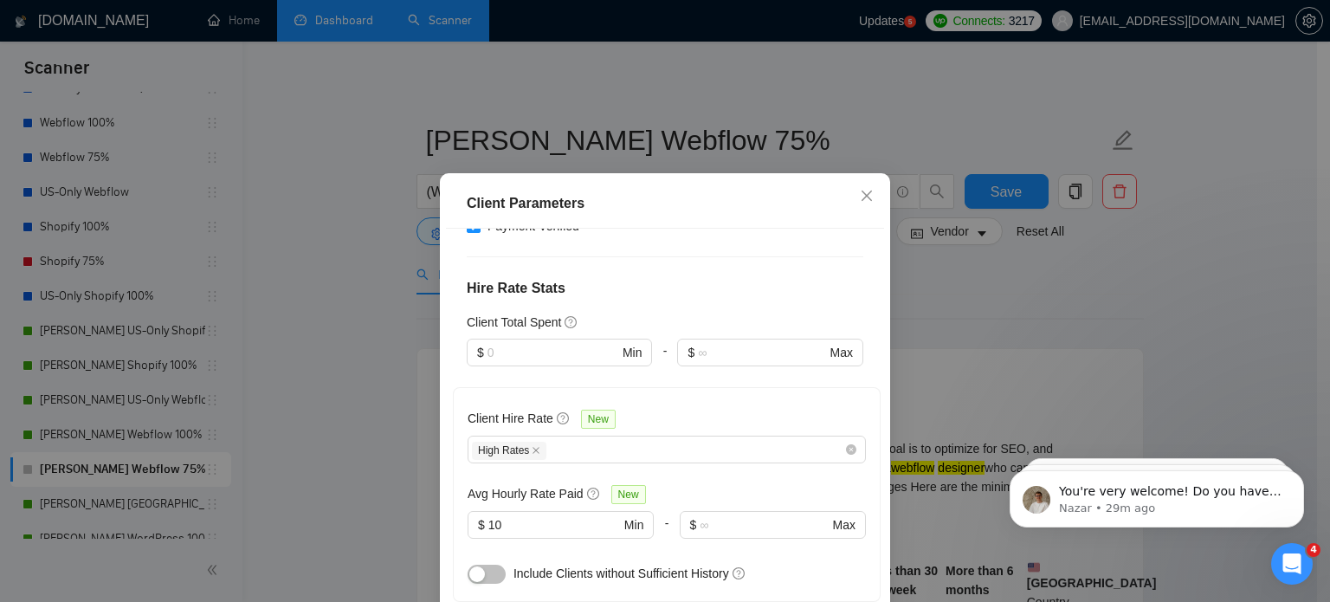
click at [384, 376] on div "Client Parameters Client Location Include Client Countries Select Exclude Clien…" at bounding box center [665, 301] width 1330 height 602
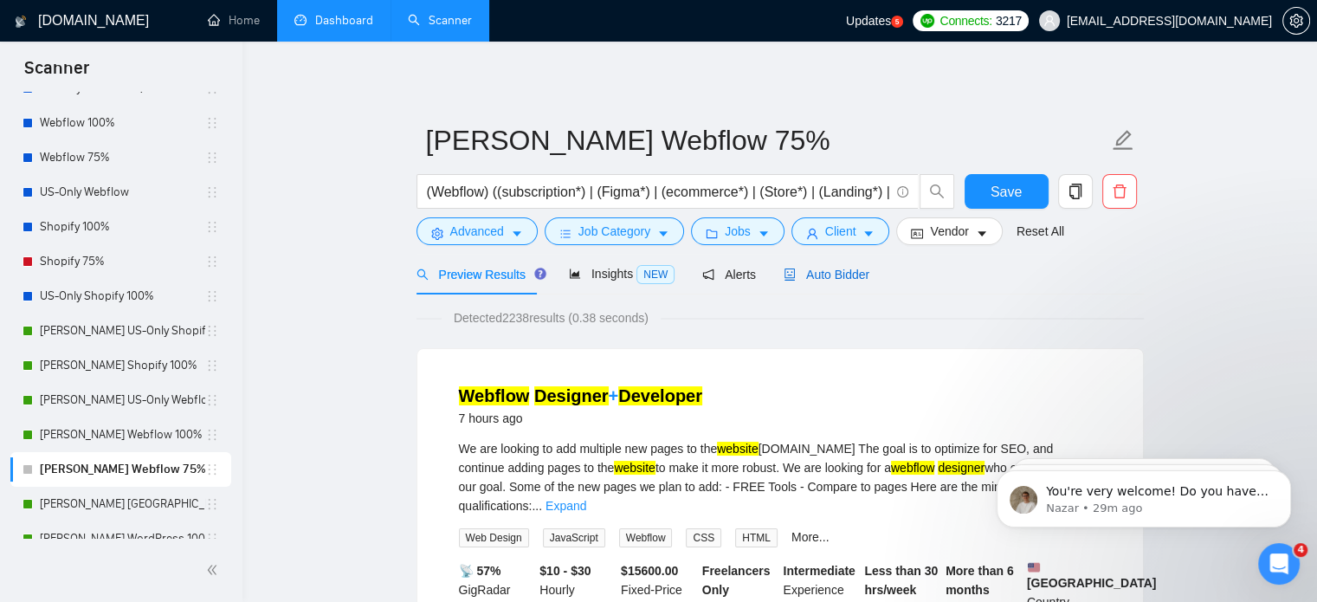
click at [823, 277] on span "Auto Bidder" at bounding box center [826, 275] width 86 height 14
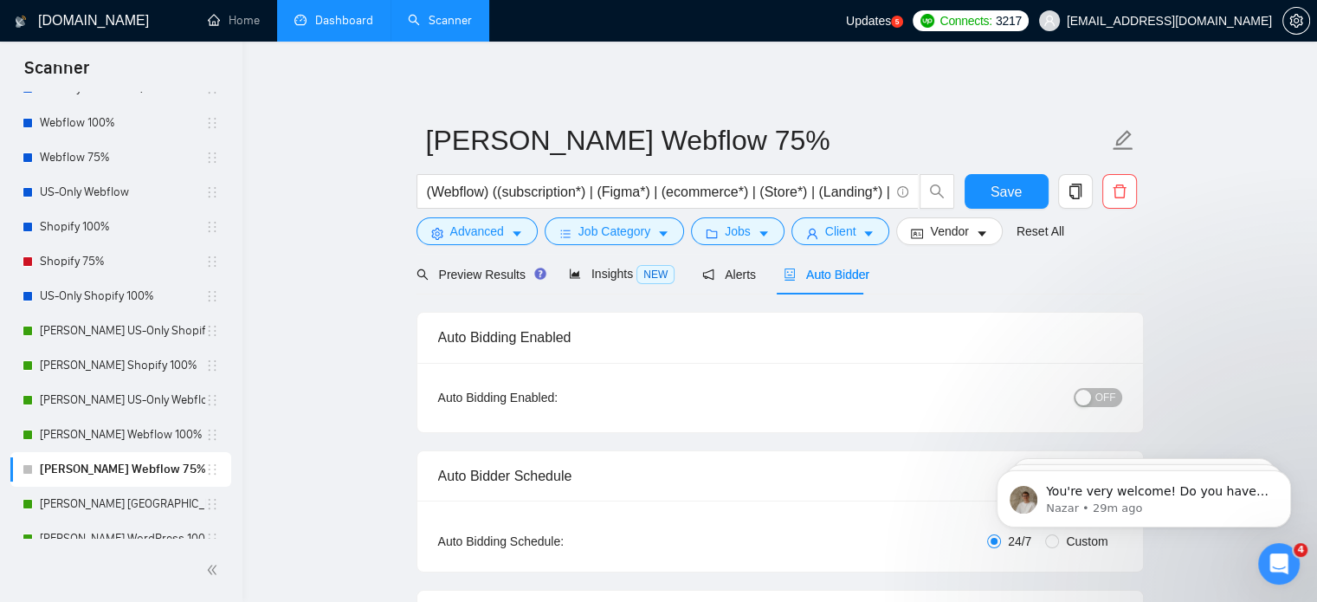
radio input "false"
radio input "true"
checkbox input "true"
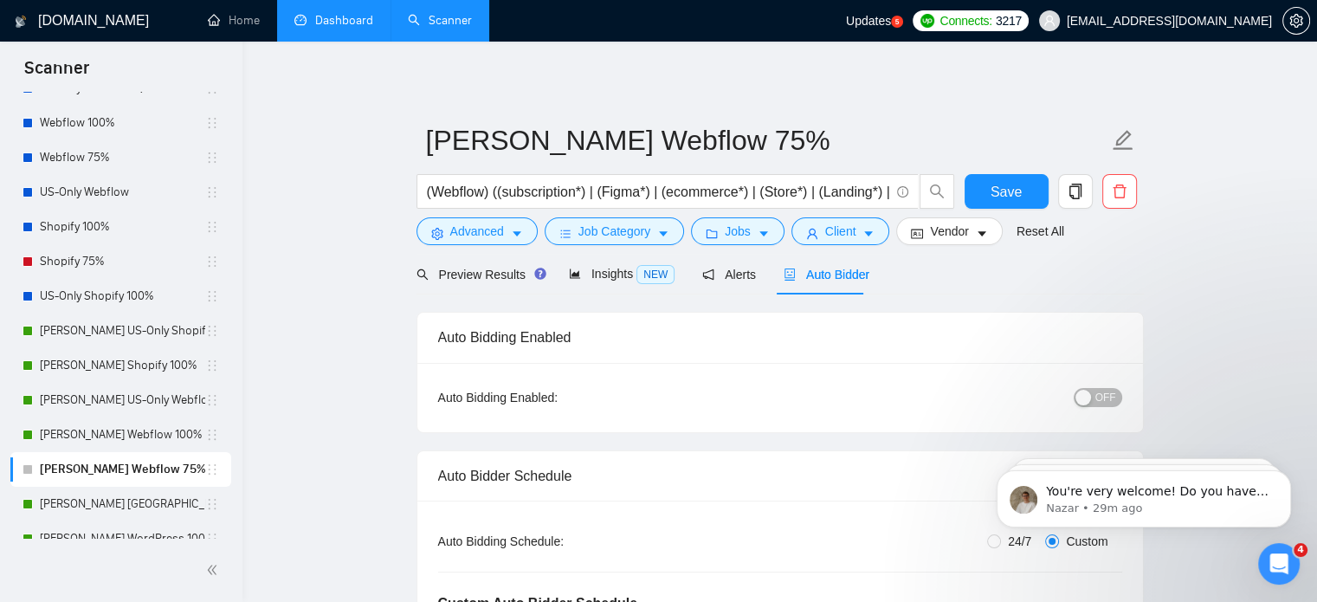
click at [1112, 397] on span "OFF" at bounding box center [1105, 397] width 21 height 19
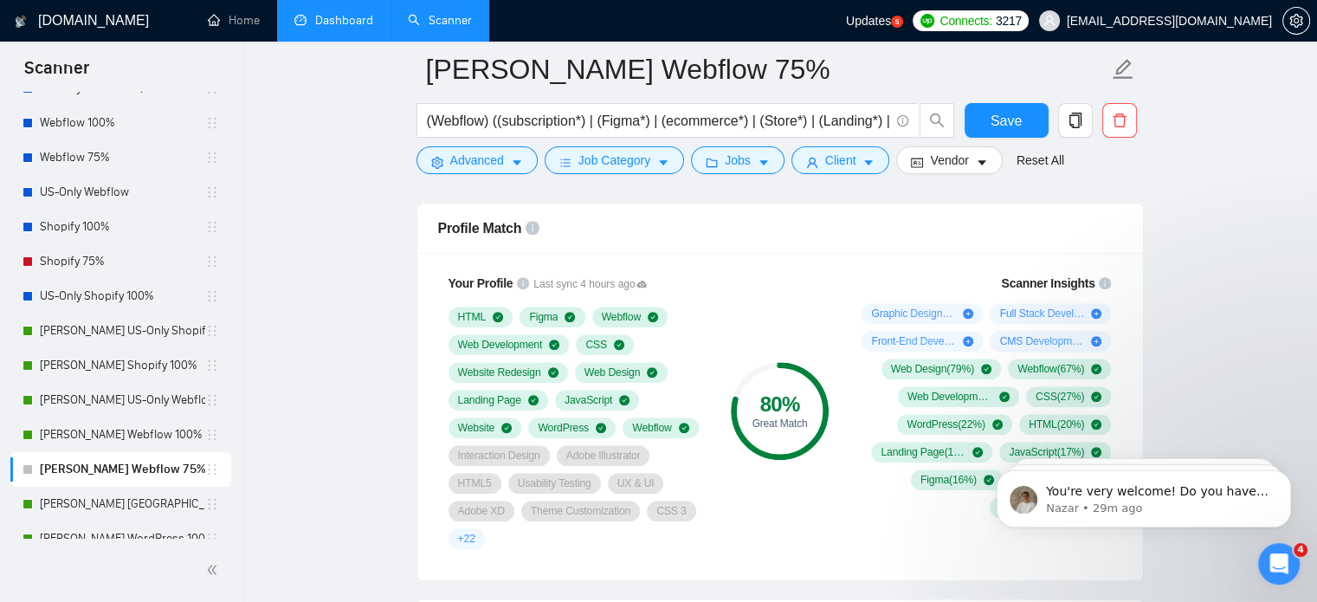
scroll to position [1472, 0]
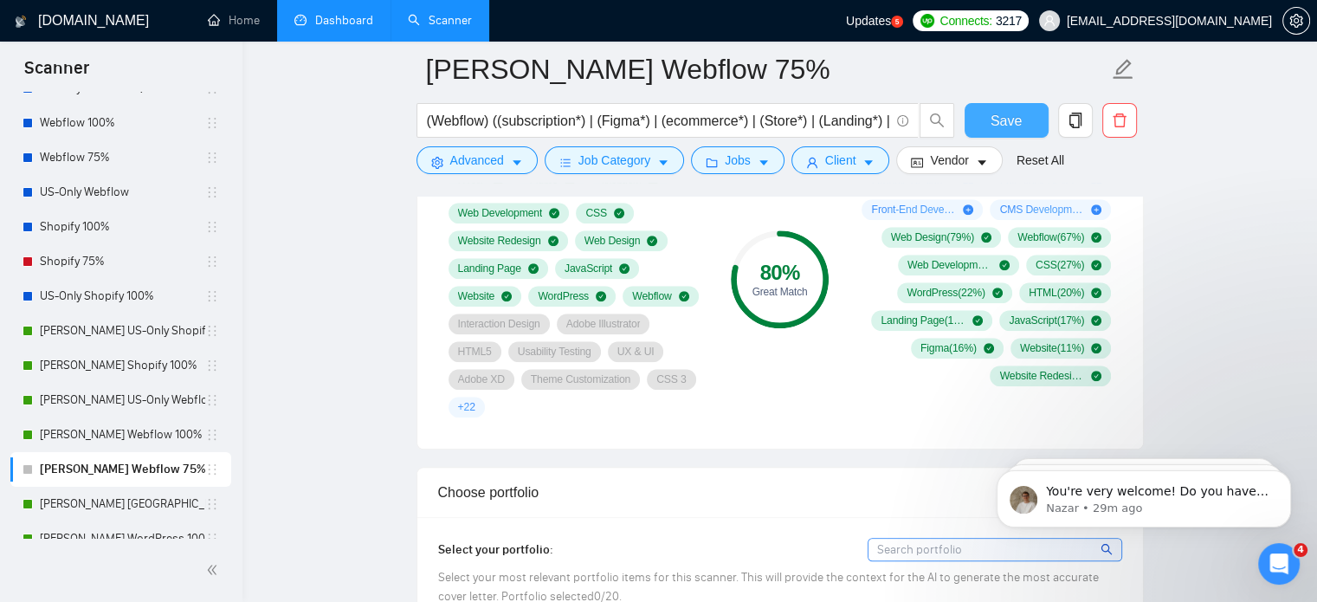
click at [998, 119] on span "Save" at bounding box center [1005, 121] width 31 height 22
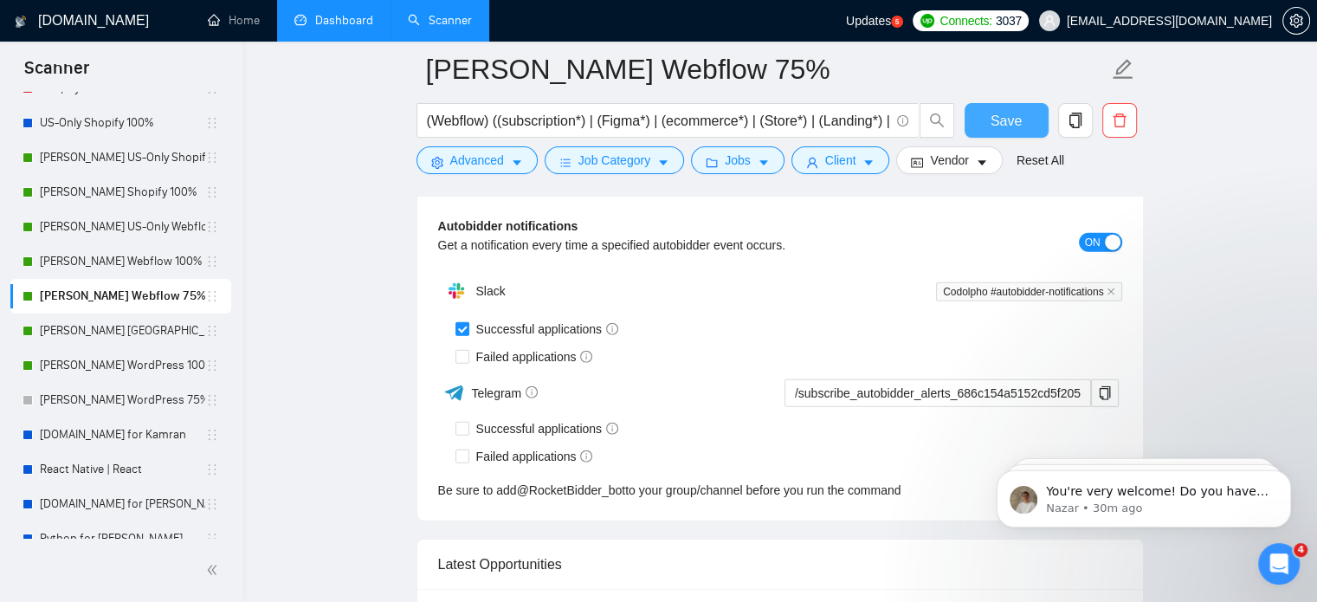
scroll to position [4329, 0]
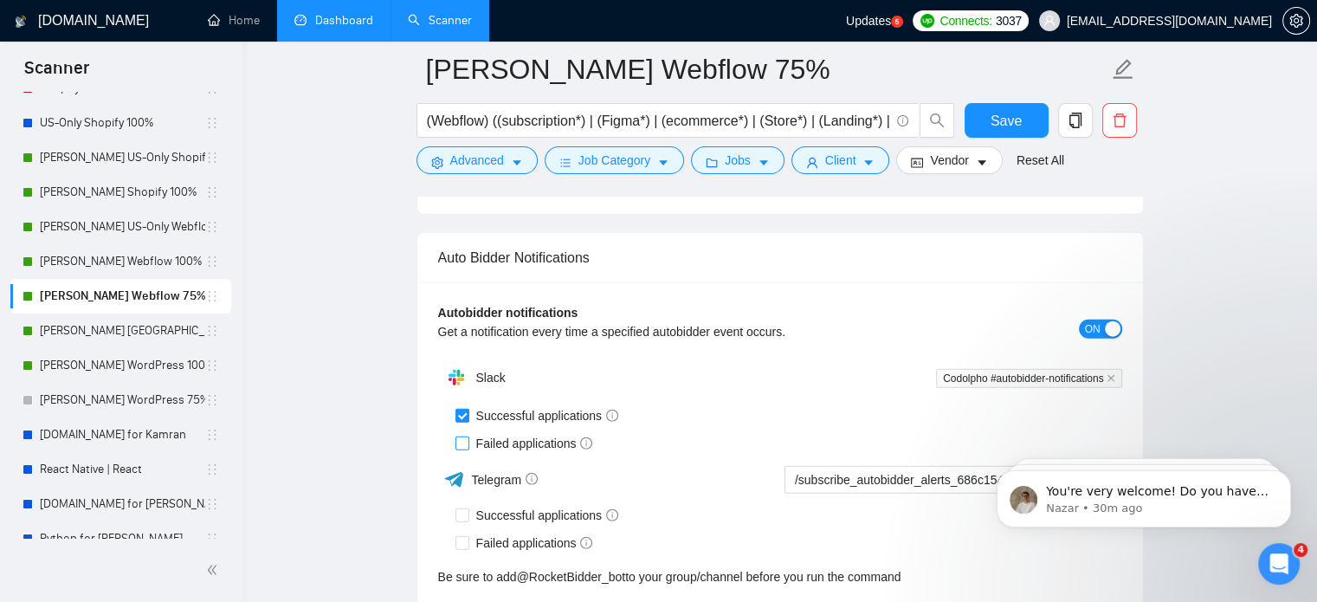
click at [467, 442] on span at bounding box center [462, 443] width 14 height 14
click at [467, 442] on input "Failed applications" at bounding box center [461, 442] width 12 height 12
checkbox input "true"
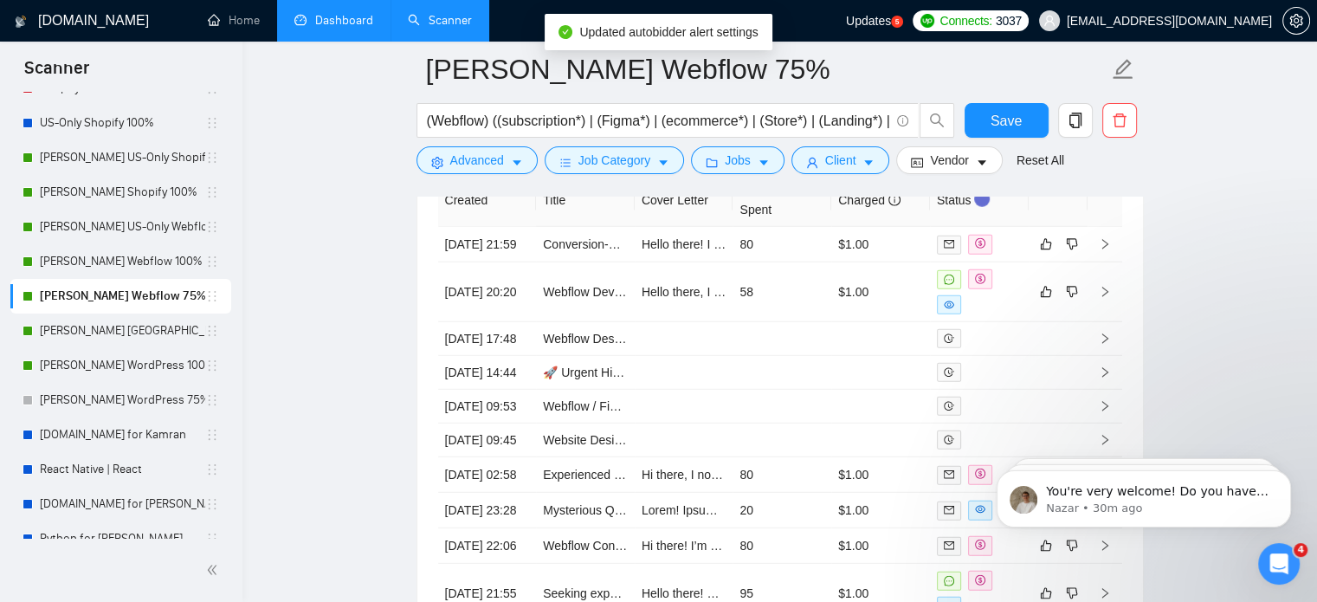
scroll to position [4848, 0]
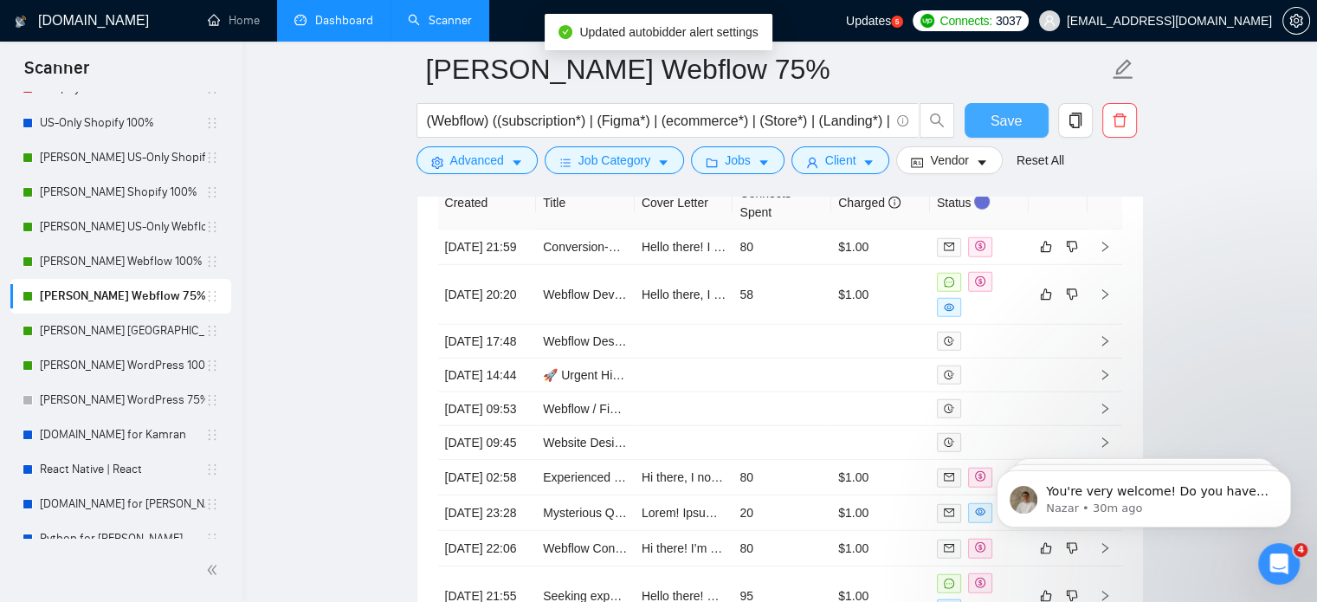
click at [1008, 113] on span "Save" at bounding box center [1005, 121] width 31 height 22
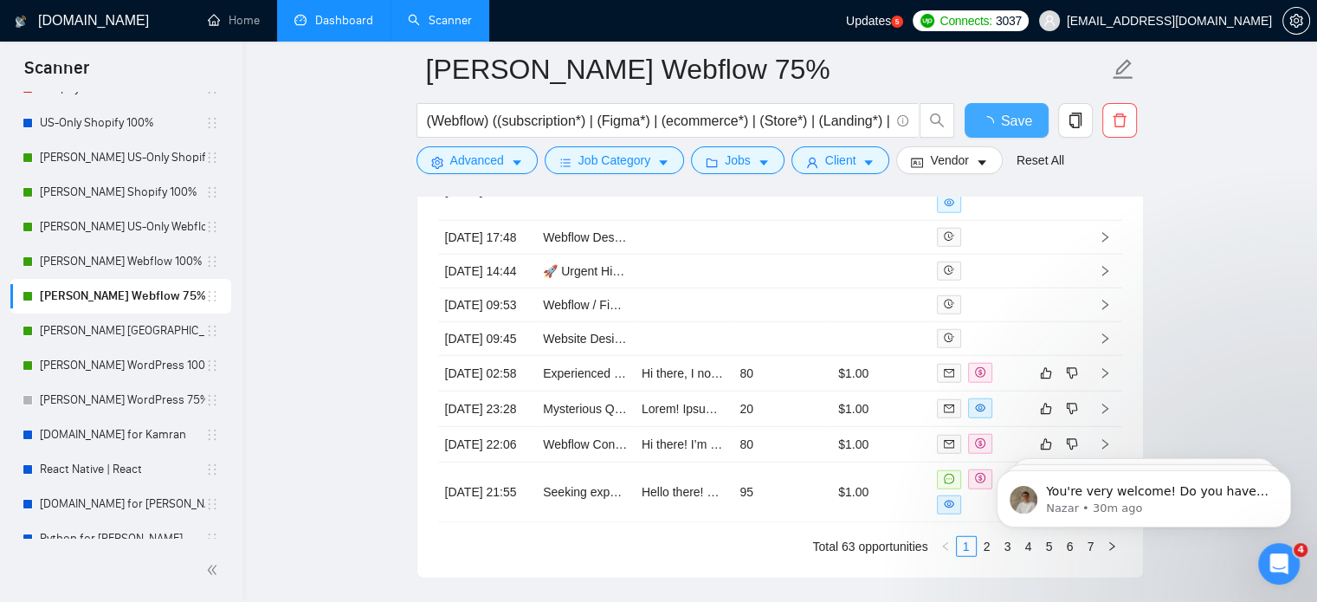
checkbox input "true"
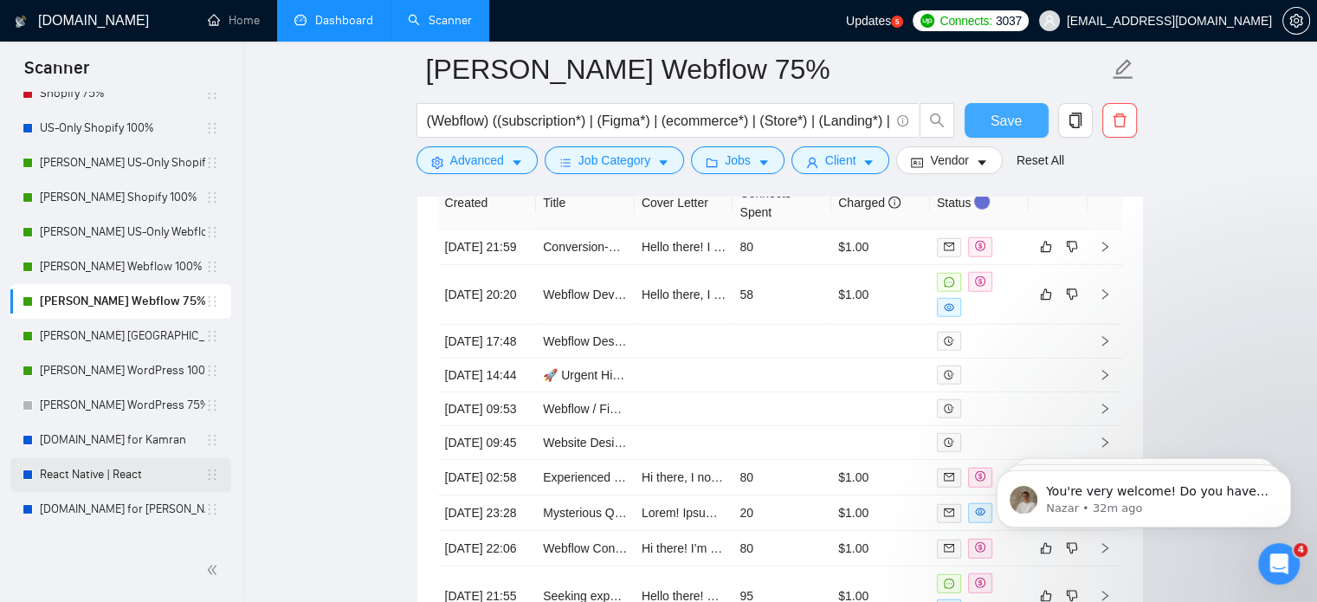
scroll to position [485, 0]
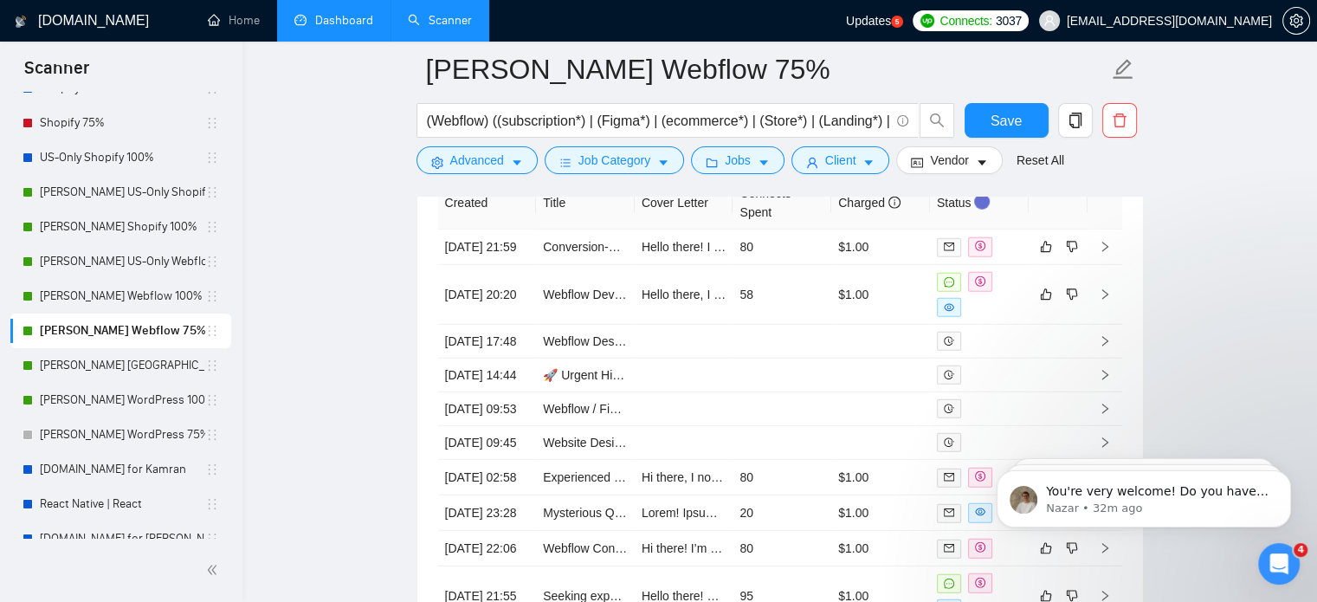
click at [345, 25] on link "Dashboard" at bounding box center [333, 20] width 79 height 15
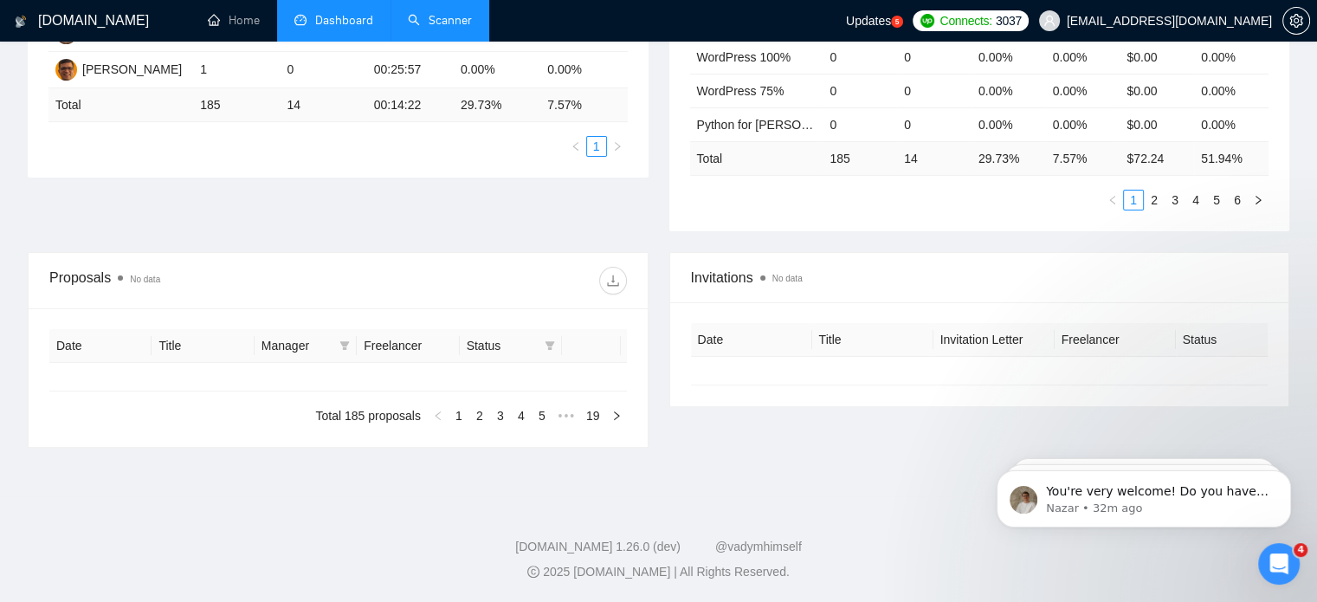
type input "[DATE]"
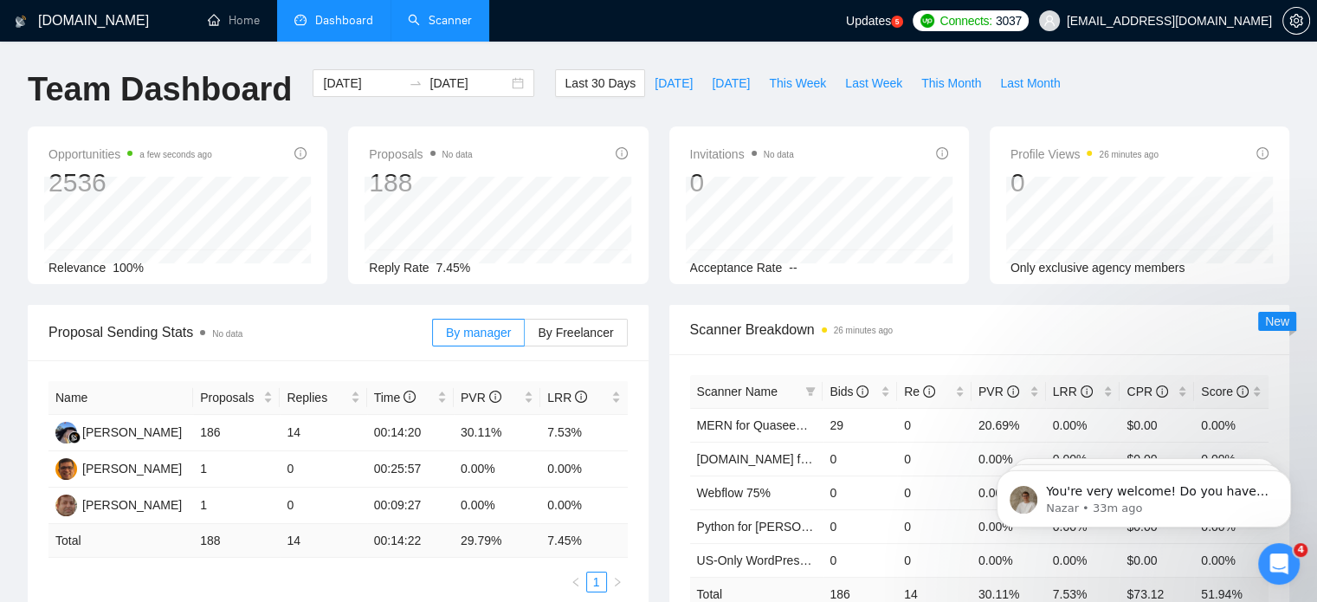
click at [1272, 577] on div "Open Intercom Messenger" at bounding box center [1278, 563] width 57 height 57
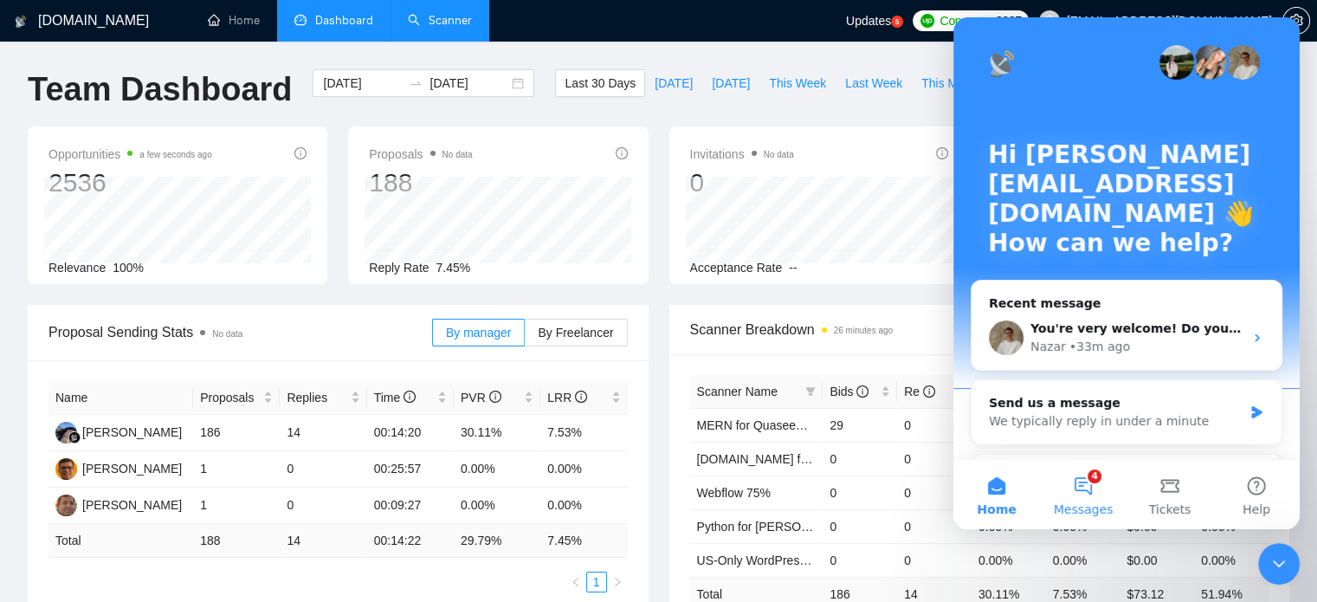
click at [1083, 491] on button "4 Messages" at bounding box center [1083, 494] width 87 height 69
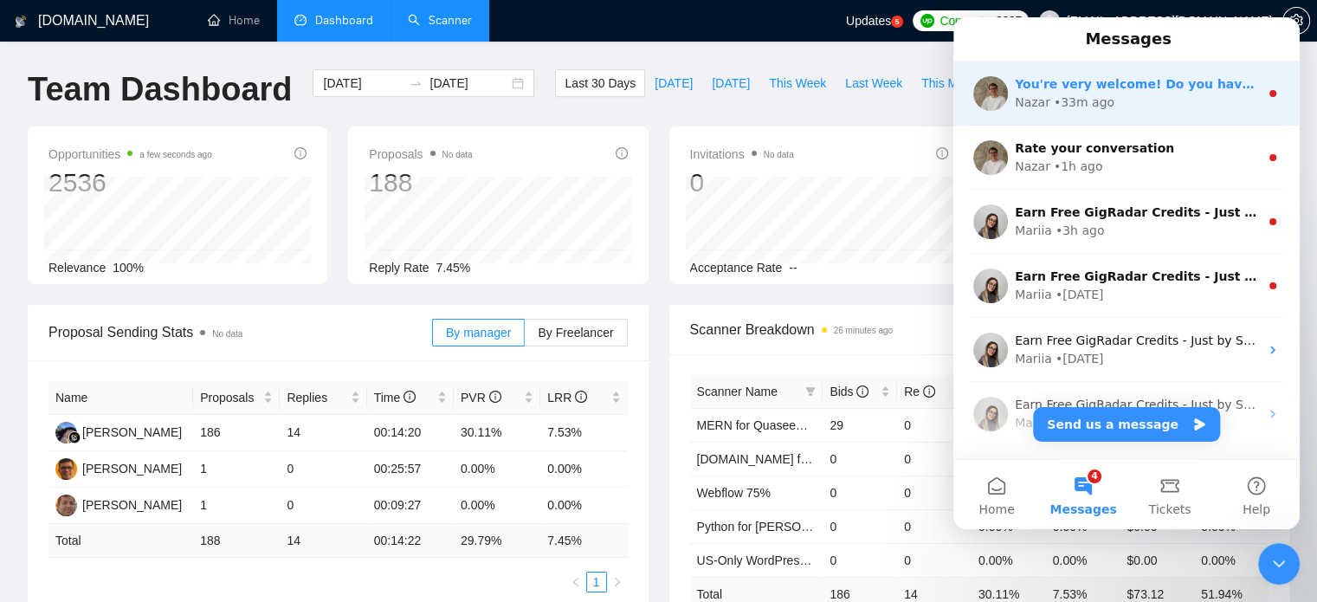
click at [1094, 82] on span "You're very welcome! Do you have any other questions I can help with? 😊" at bounding box center [1268, 84] width 506 height 14
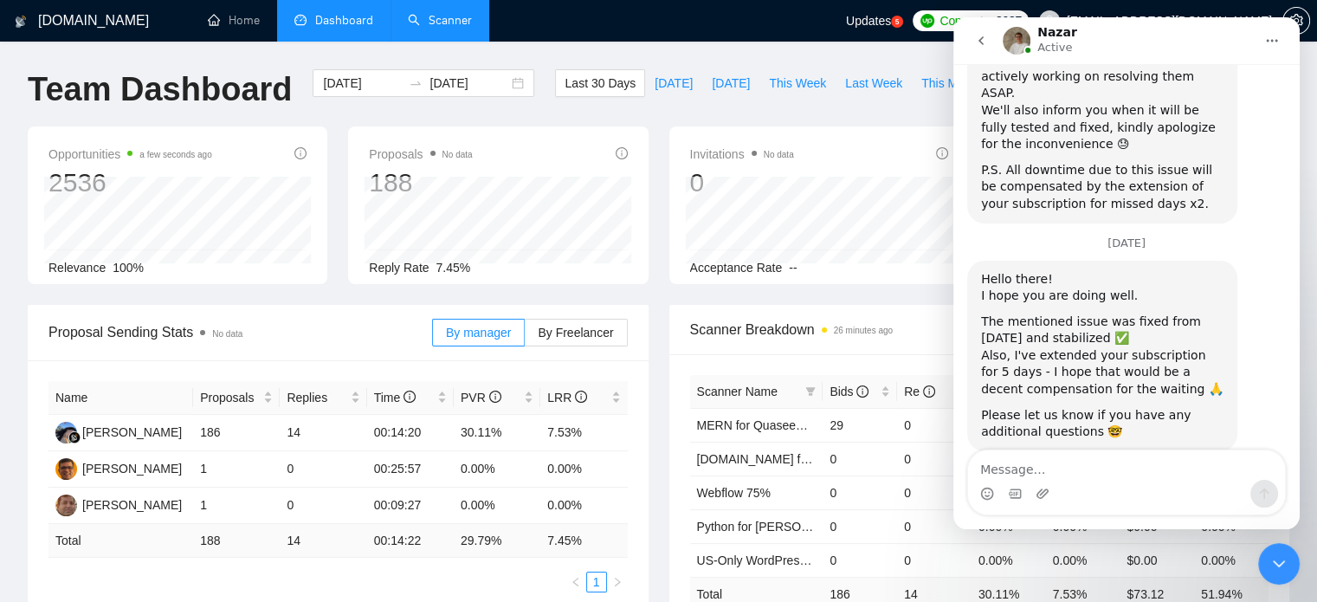
scroll to position [3851, 0]
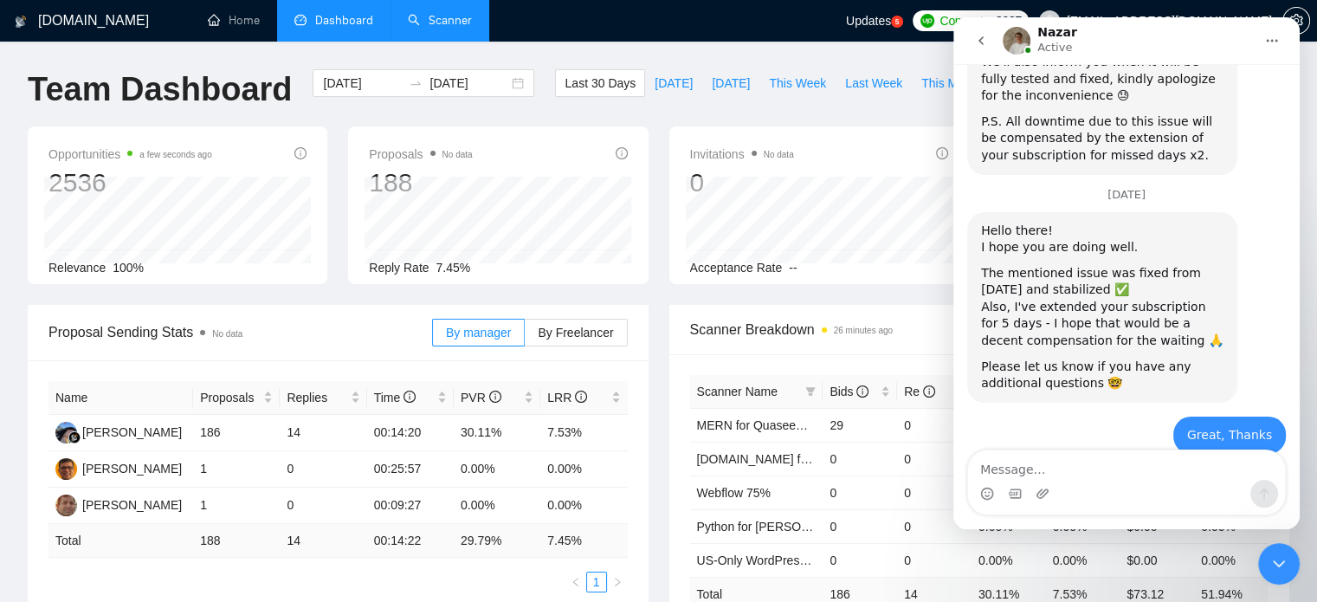
click at [984, 41] on icon "go back" at bounding box center [981, 41] width 14 height 14
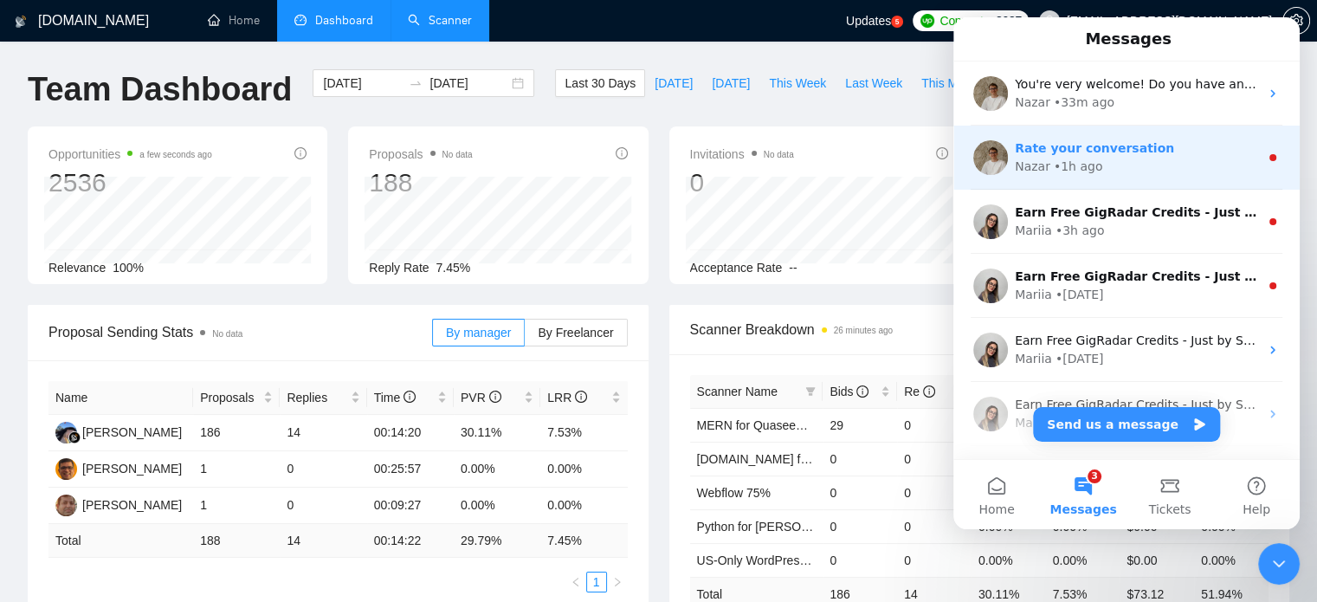
click at [1135, 156] on div "Rate your conversation" at bounding box center [1137, 148] width 244 height 18
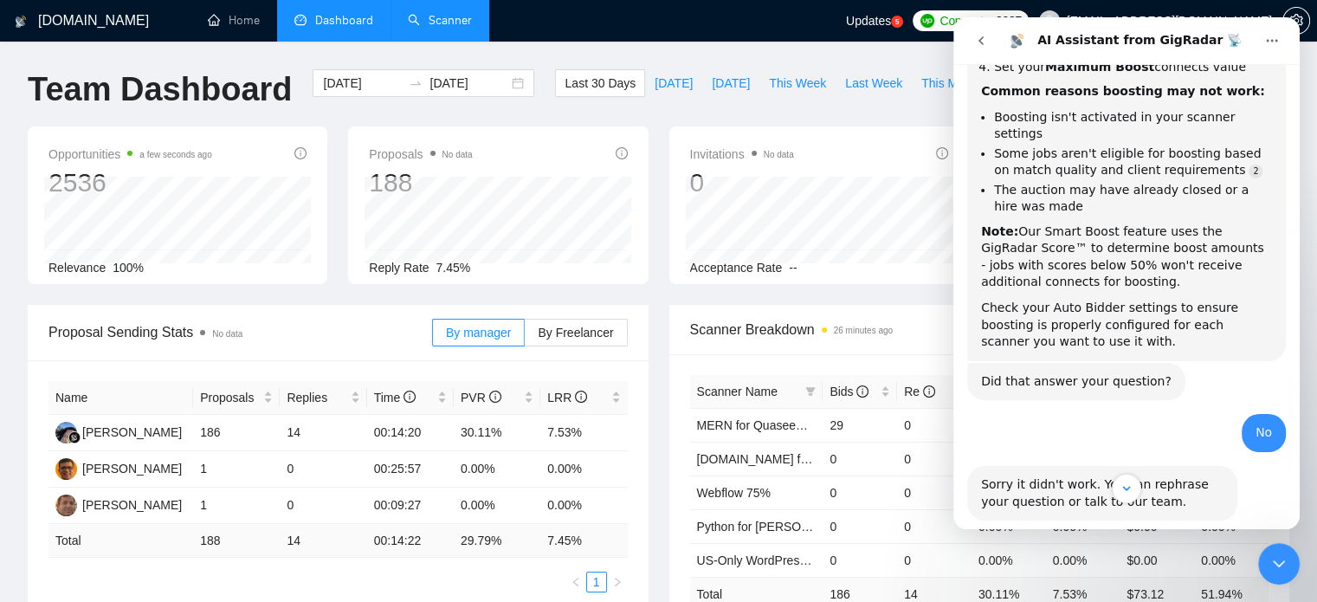
scroll to position [384, 0]
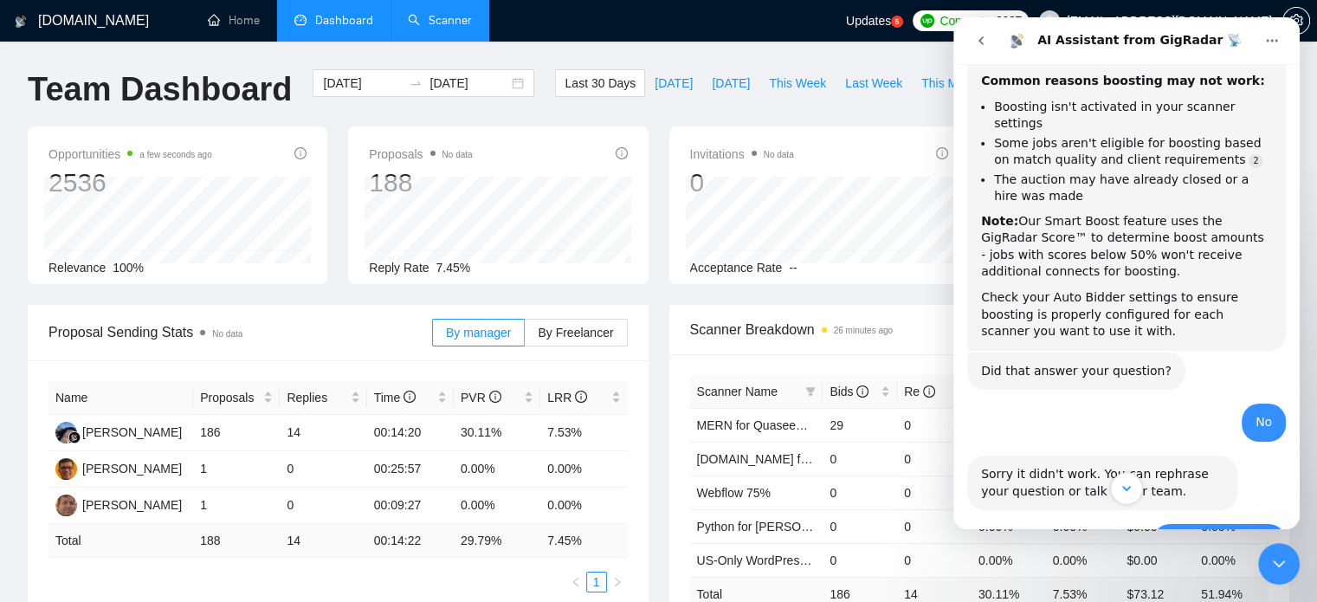
click at [1130, 496] on icon "Scroll to bottom" at bounding box center [1127, 488] width 16 height 16
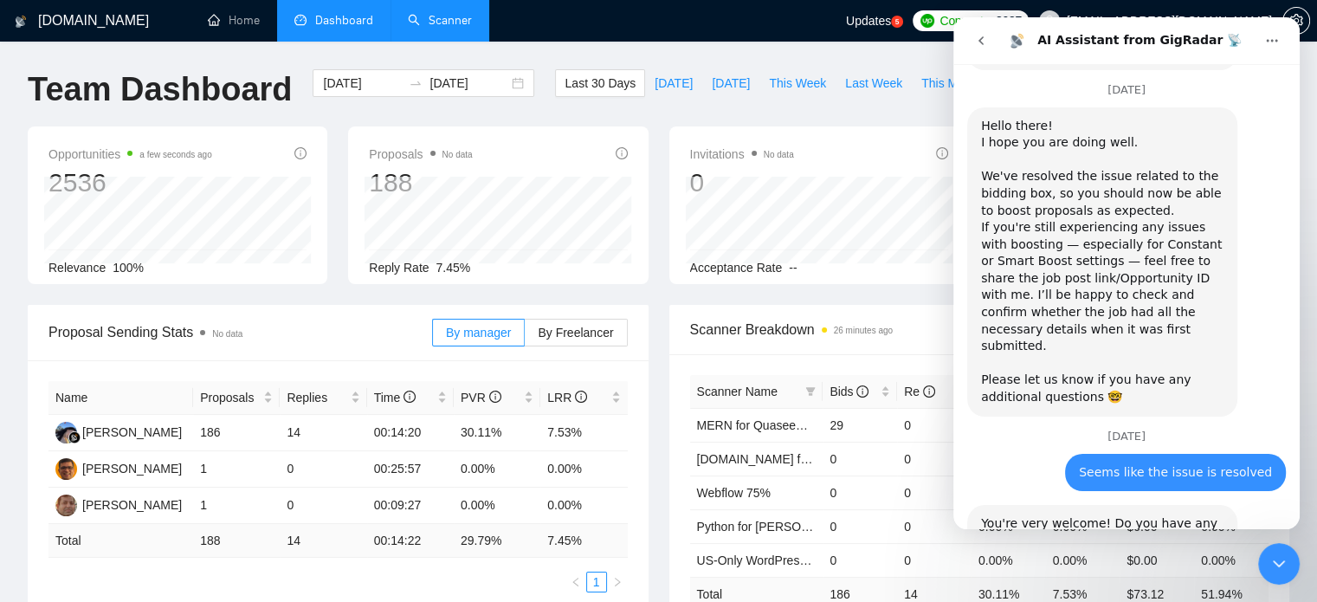
scroll to position [11160, 0]
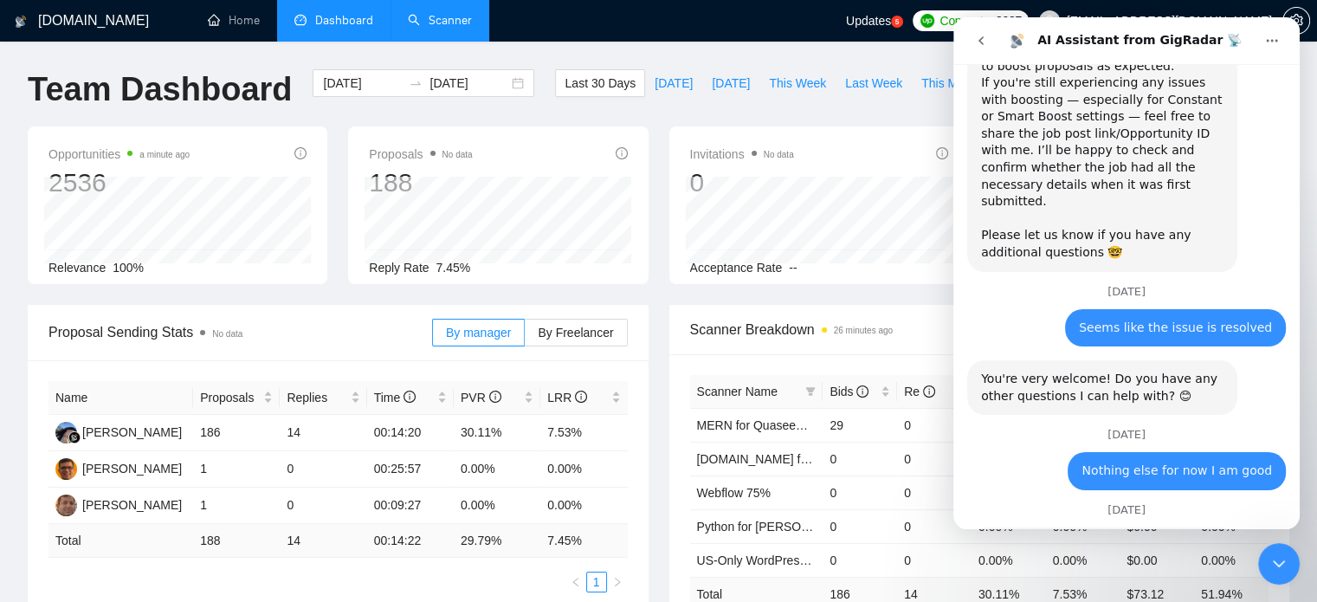
click at [984, 41] on icon "go back" at bounding box center [981, 41] width 14 height 14
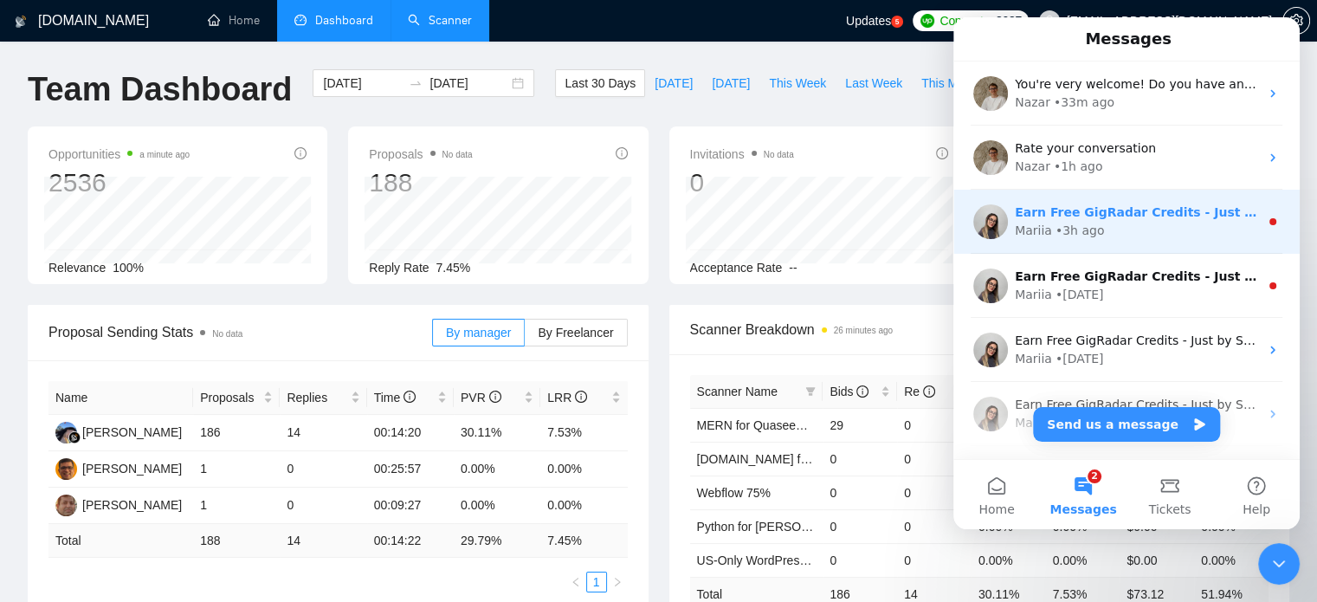
click at [1142, 228] on div "Mariia • 3h ago" at bounding box center [1137, 231] width 244 height 18
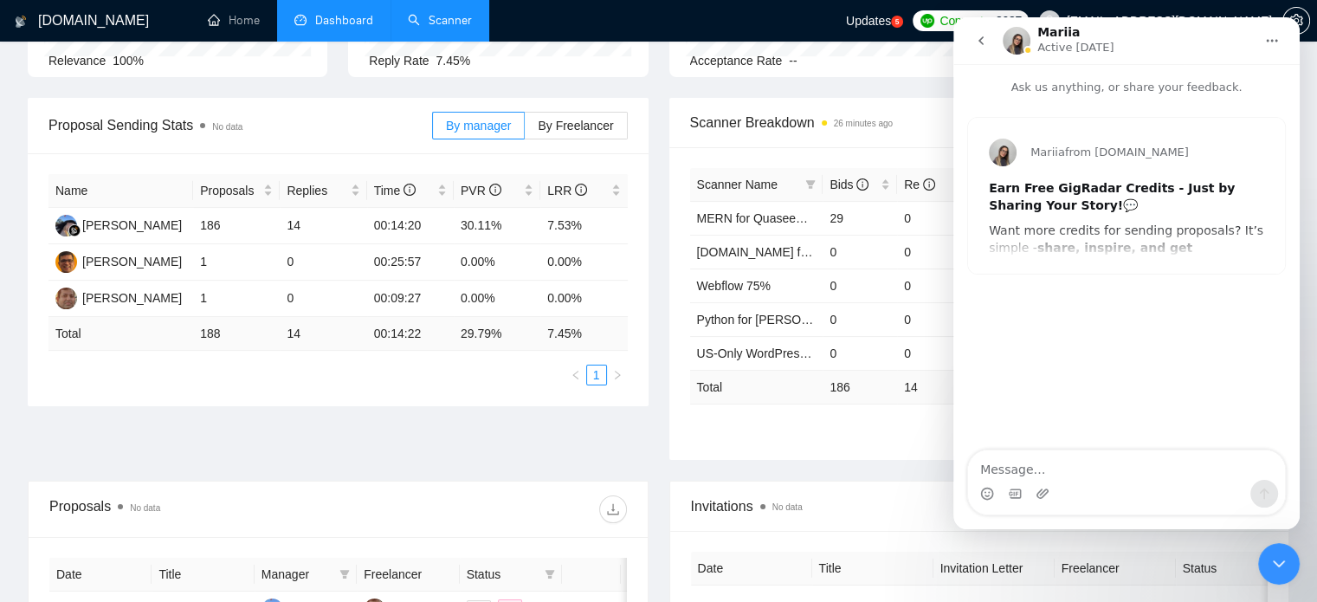
scroll to position [433, 0]
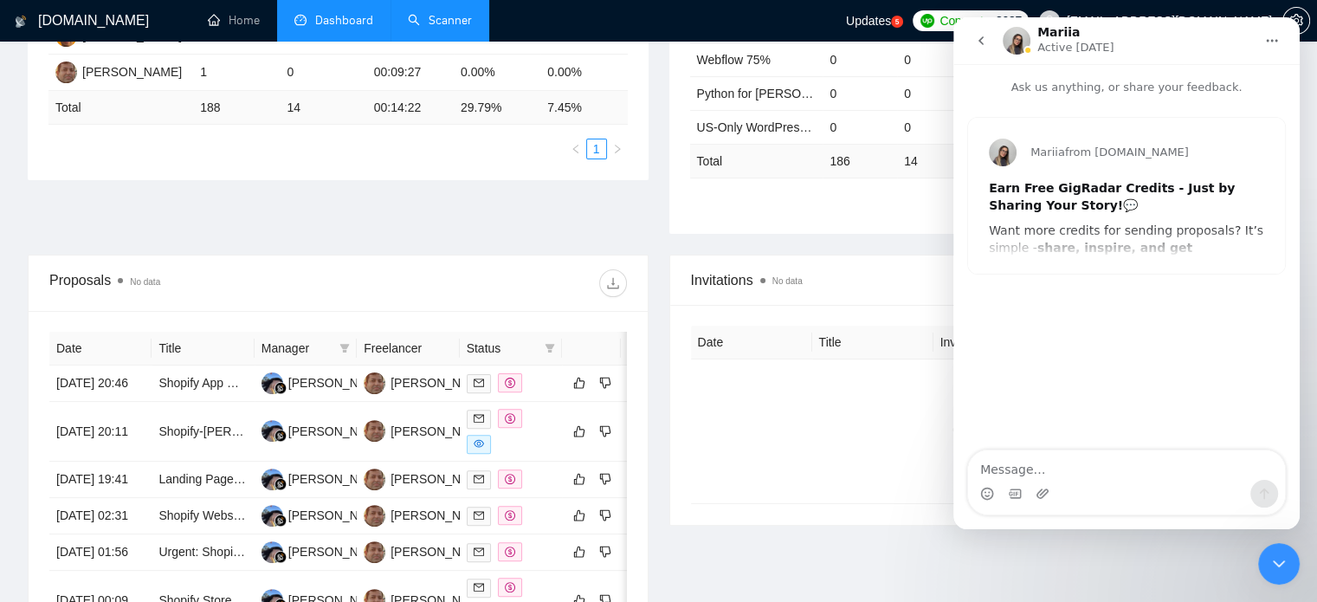
click at [1109, 239] on div "Mariia from [DOMAIN_NAME] Earn Free GigRadar Credits - Just by Sharing Your Sto…" at bounding box center [1126, 196] width 317 height 156
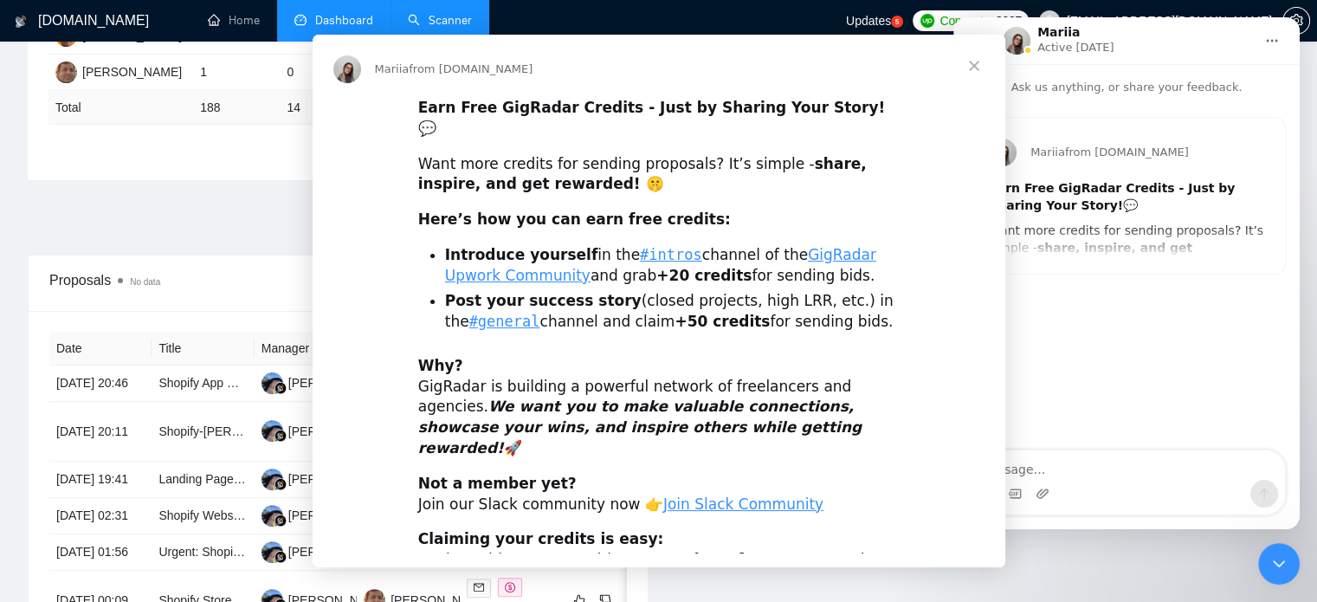
scroll to position [0, 0]
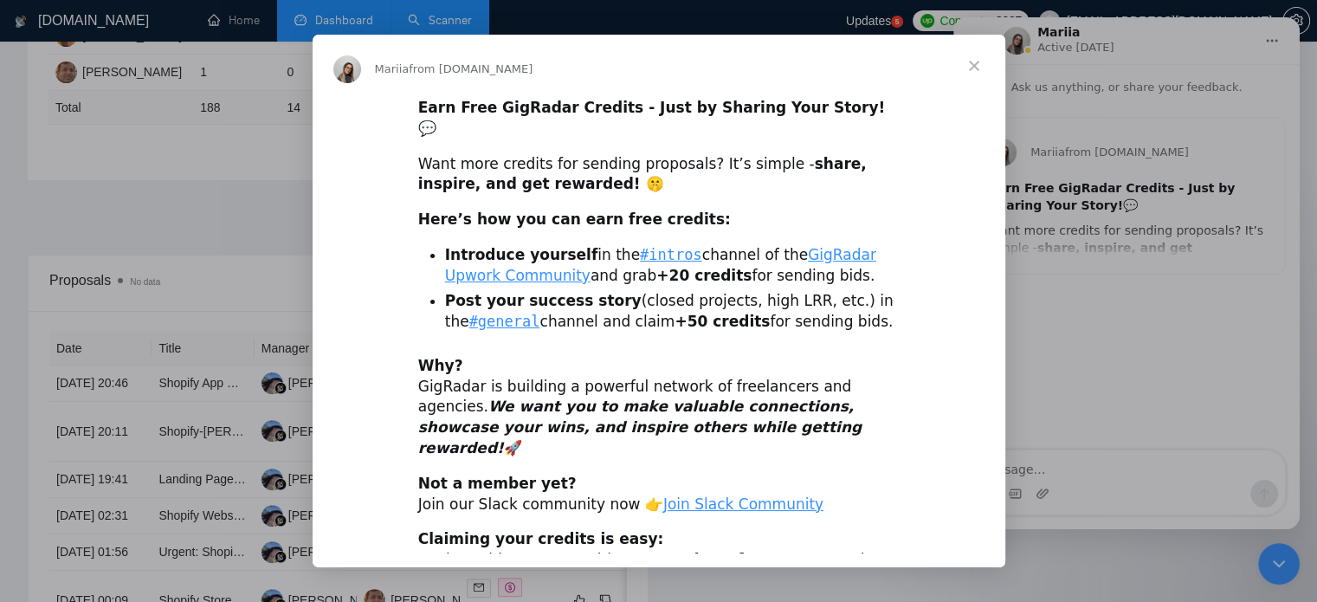
click at [976, 64] on span "Close" at bounding box center [974, 66] width 62 height 62
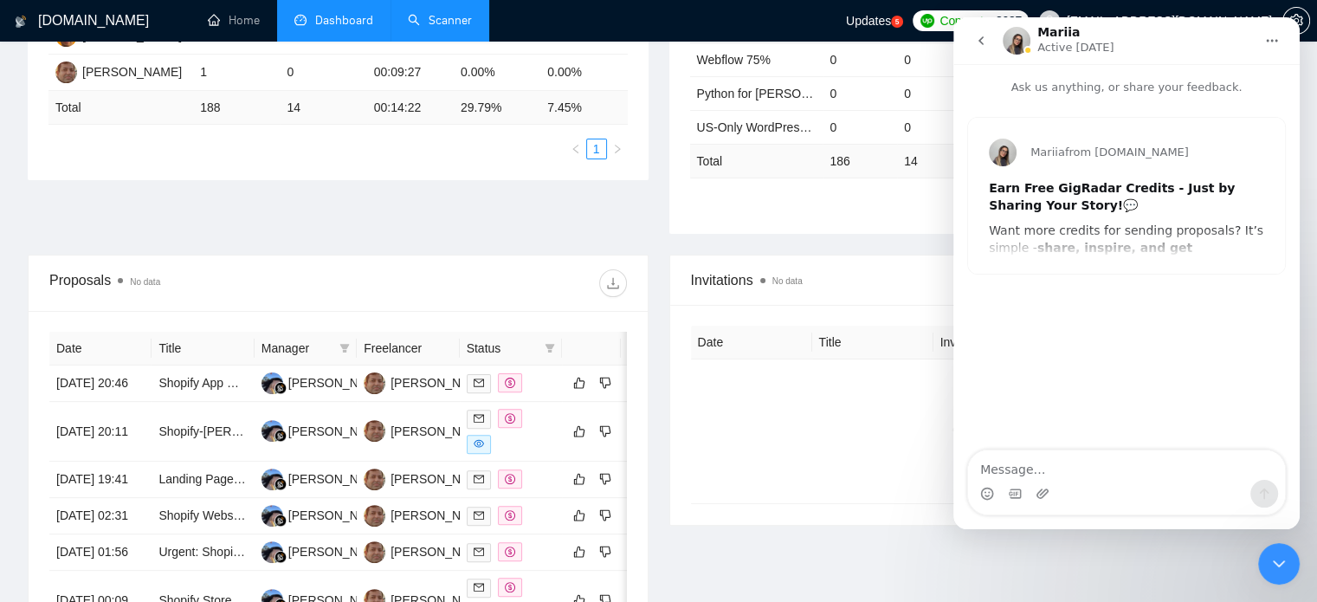
click at [980, 39] on icon "go back" at bounding box center [980, 40] width 5 height 9
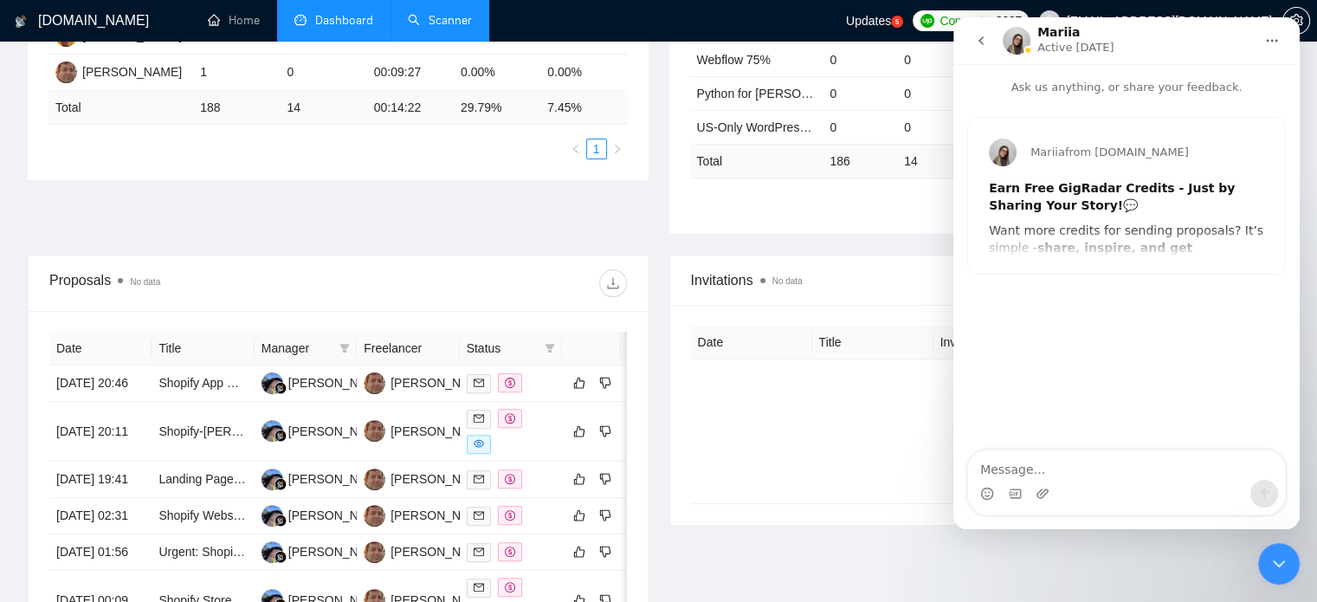
click at [1085, 217] on div "Earn Free GigRadar Credits - Just by Sharing Your Story! 💬 Want more credits fo…" at bounding box center [1126, 417] width 275 height 475
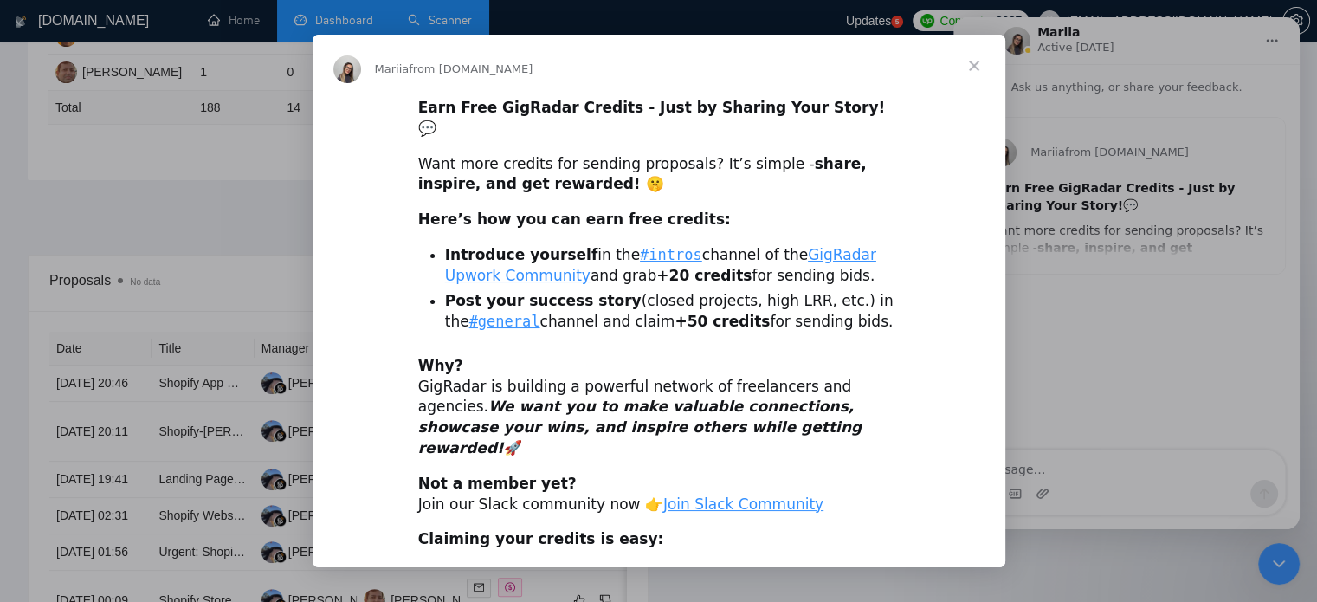
click at [967, 66] on span "Close" at bounding box center [974, 66] width 62 height 62
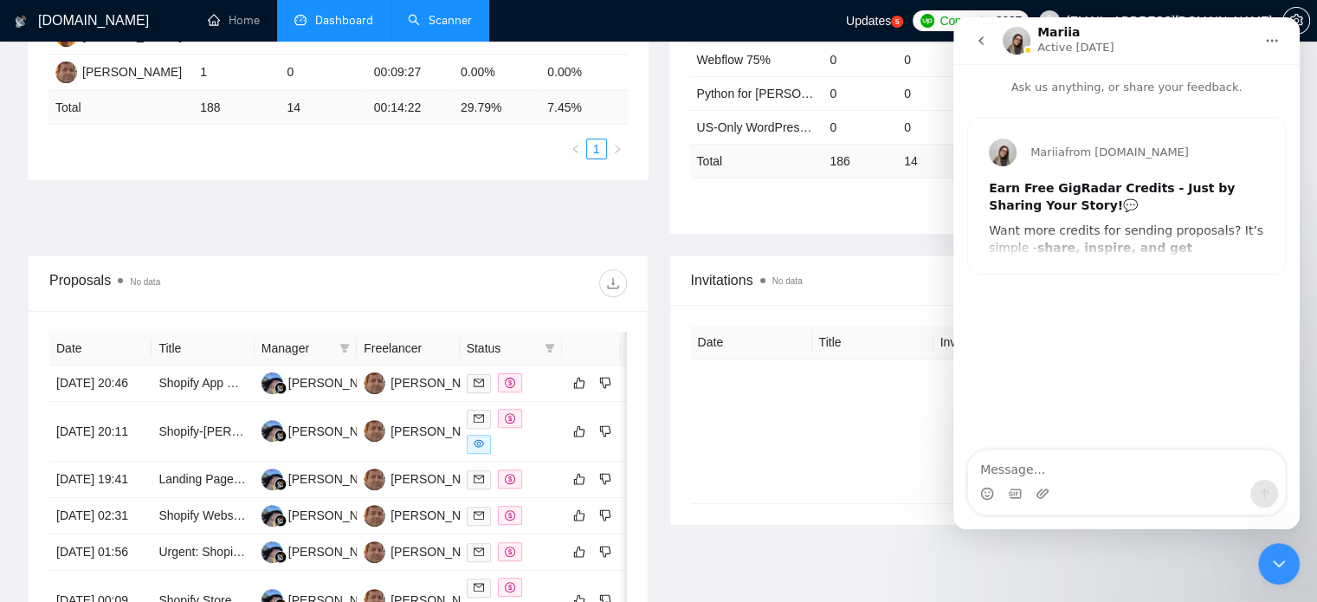
click at [991, 42] on button "go back" at bounding box center [980, 40] width 33 height 33
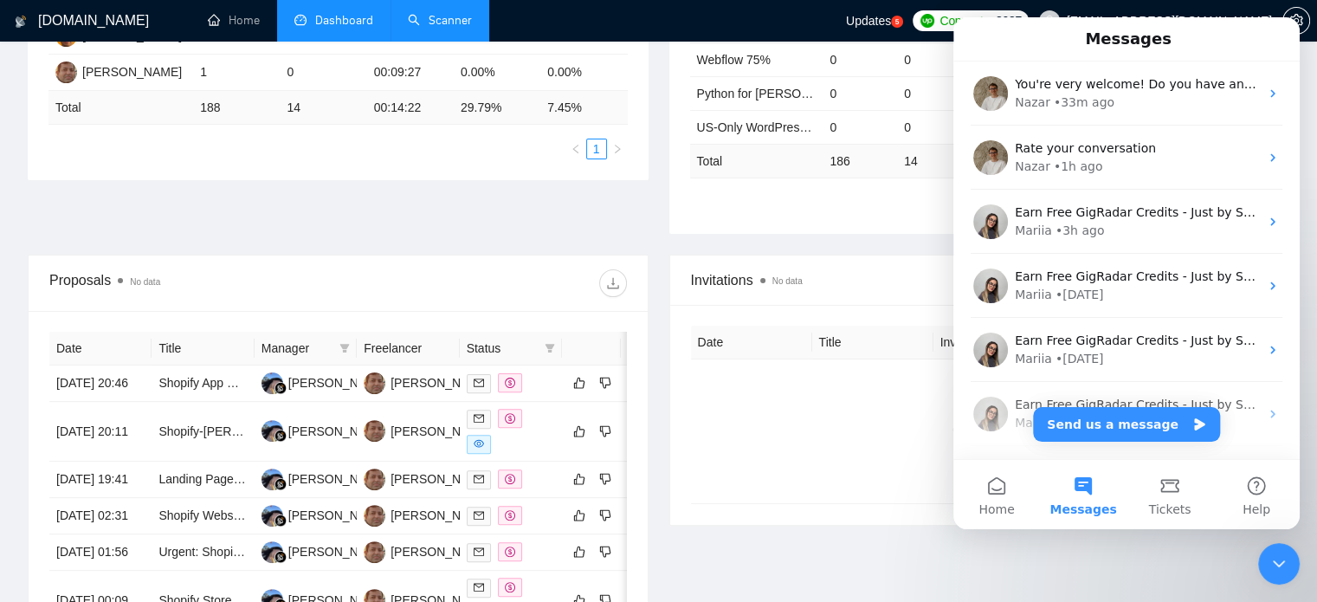
click at [1280, 567] on icon "Close Intercom Messenger" at bounding box center [1278, 563] width 21 height 21
